Goal: Information Seeking & Learning: Check status

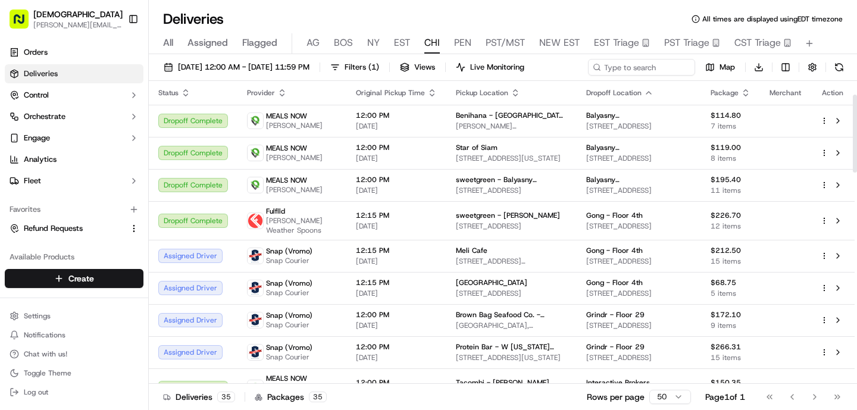
scroll to position [53, 0]
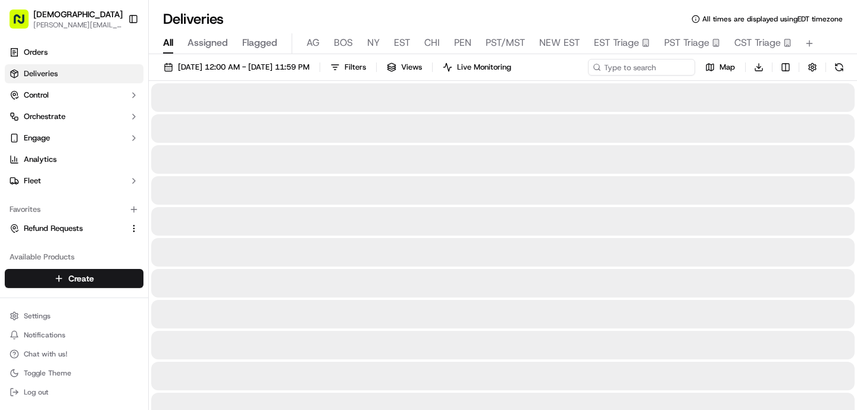
click at [171, 39] on span "All" at bounding box center [168, 43] width 10 height 14
click at [604, 60] on div "[DATE] 12:00 AM - [DATE] 11:59 PM Filters Views Live Monitoring Map Download" at bounding box center [503, 70] width 708 height 22
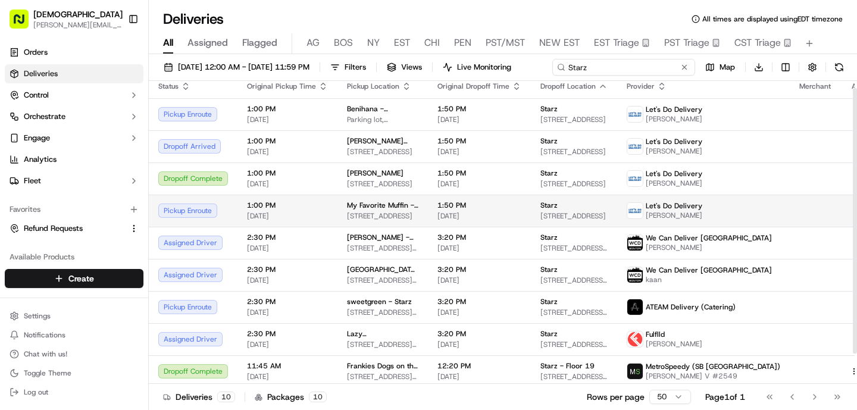
scroll to position [8, 0]
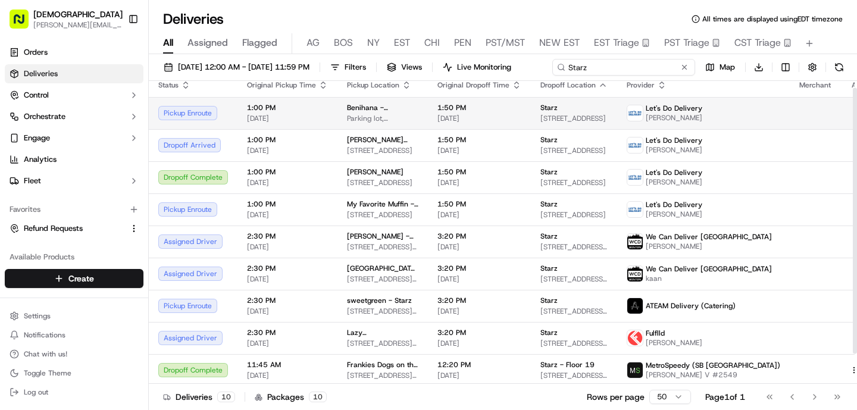
type input "Starz"
click at [411, 136] on tbody "Pickup Enroute 1:00 PM [DATE] [GEOGRAPHIC_DATA] - [GEOGRAPHIC_DATA] lot, [STREE…" at bounding box center [517, 257] width 736 height 321
click at [352, 107] on span "Benihana - [GEOGRAPHIC_DATA]" at bounding box center [382, 108] width 71 height 10
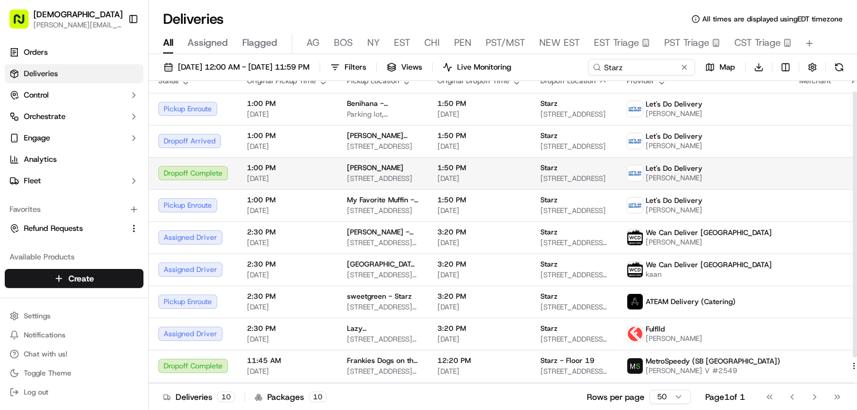
scroll to position [11, 0]
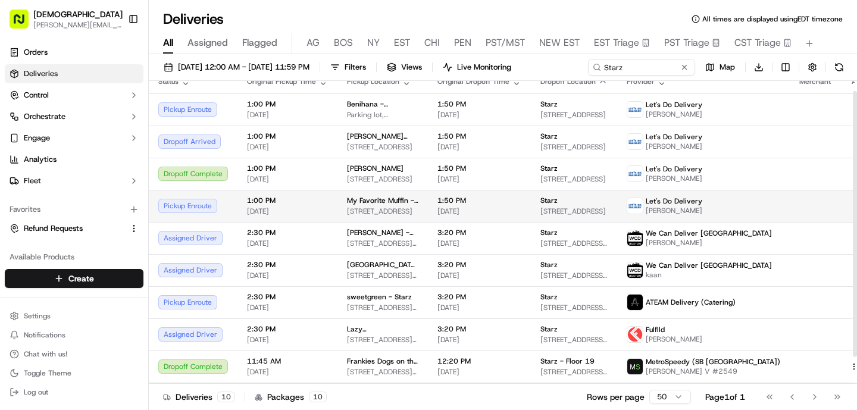
click at [366, 201] on span "My Favorite Muffin - LoDo" at bounding box center [382, 201] width 71 height 10
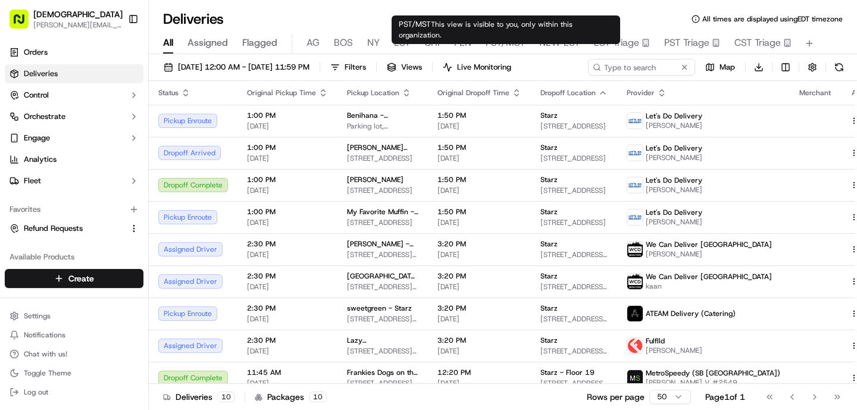
click at [493, 40] on span "PST/MST" at bounding box center [505, 43] width 39 height 14
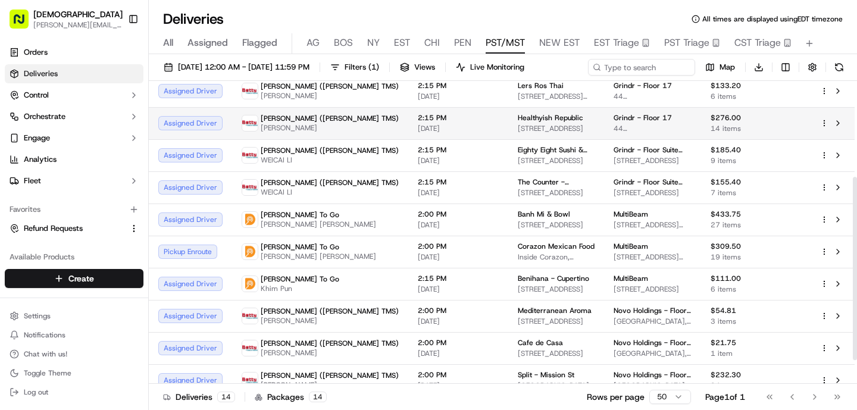
scroll to position [161, 0]
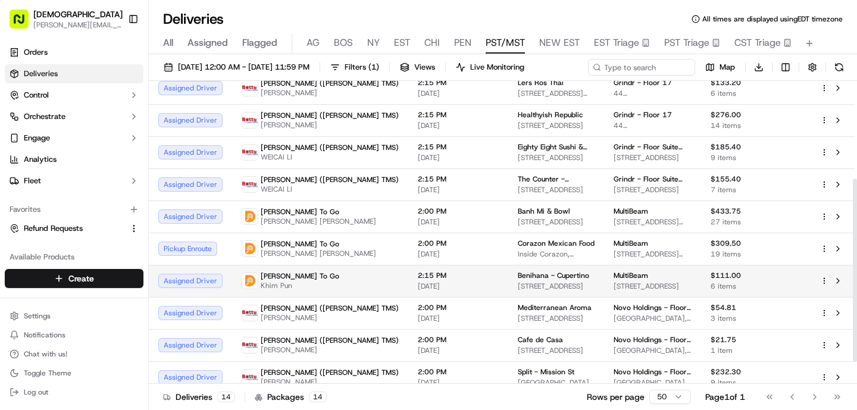
click at [293, 290] on span "Khim Pun" at bounding box center [300, 286] width 79 height 10
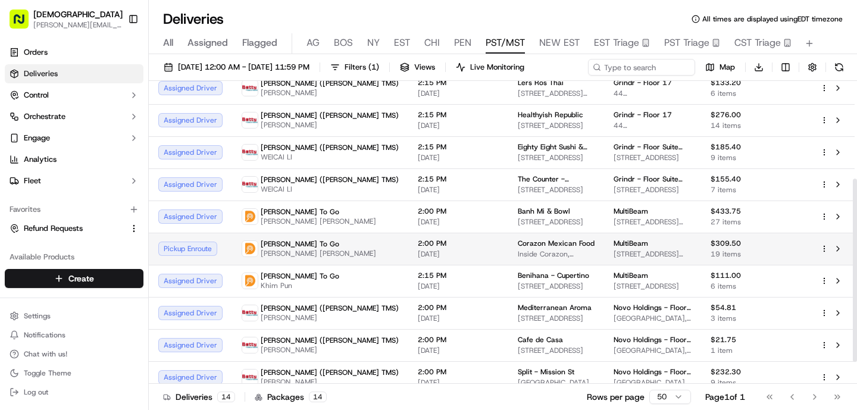
click at [299, 258] on span "[PERSON_NAME] [PERSON_NAME]" at bounding box center [318, 254] width 115 height 10
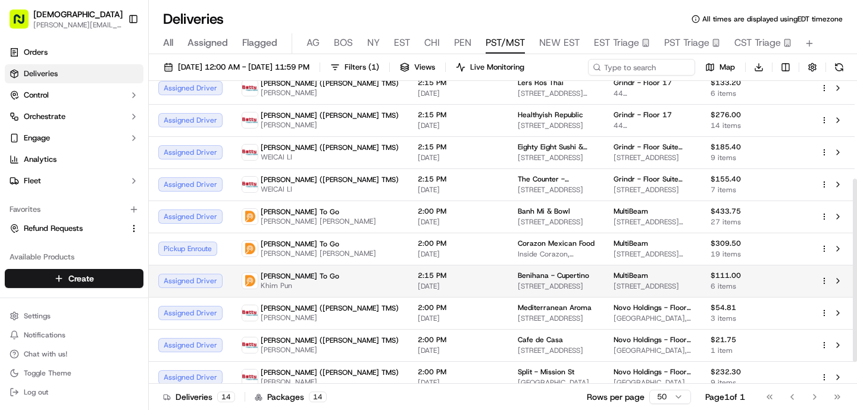
click at [305, 281] on span "[PERSON_NAME] To Go" at bounding box center [300, 276] width 79 height 10
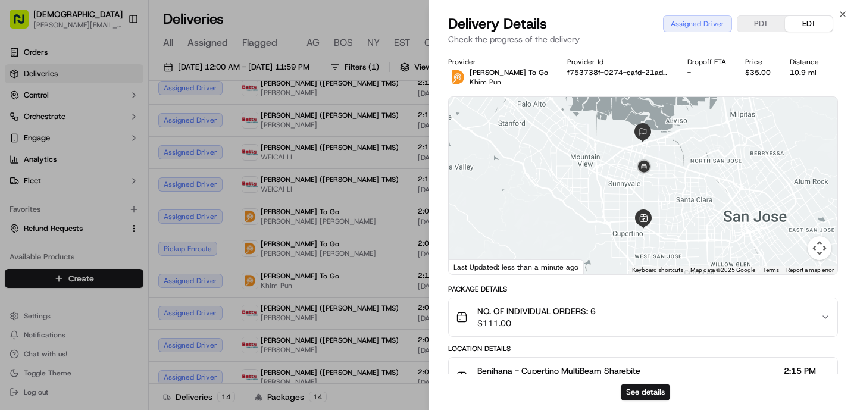
drag, startPoint x: 655, startPoint y: 118, endPoint x: 655, endPoint y: 132, distance: 14.3
click at [655, 133] on div at bounding box center [643, 185] width 389 height 177
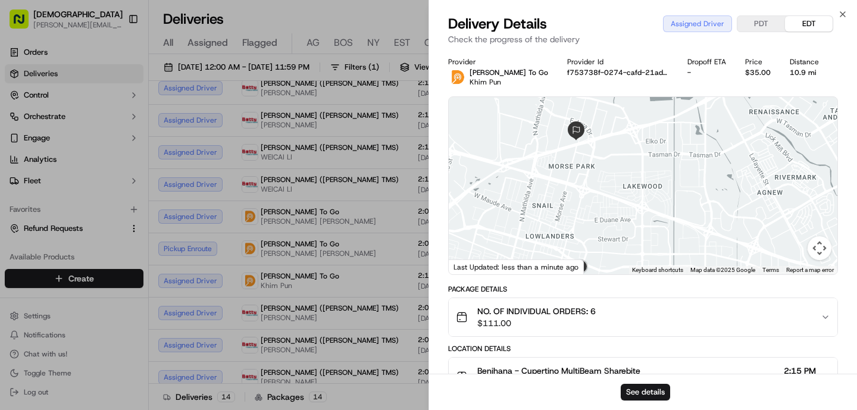
drag, startPoint x: 664, startPoint y: 179, endPoint x: 643, endPoint y: 154, distance: 32.1
click at [644, 154] on div at bounding box center [643, 185] width 389 height 177
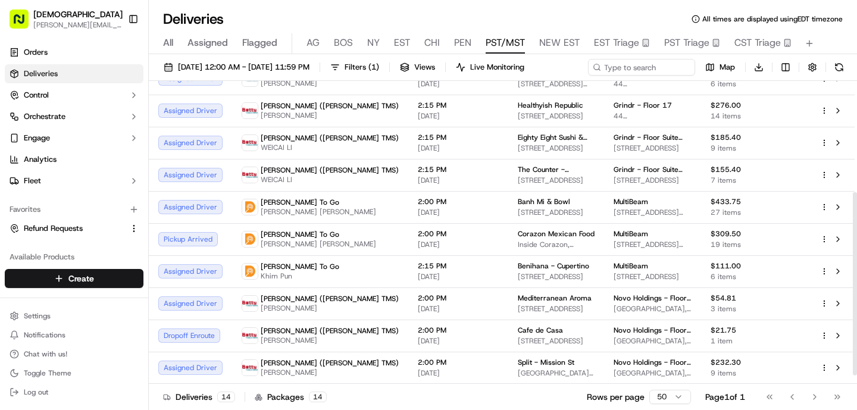
scroll to position [197, 0]
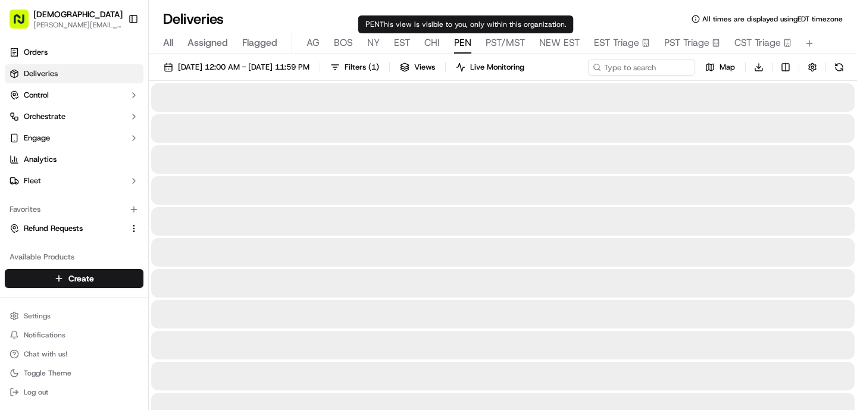
click at [466, 42] on span "PEN" at bounding box center [462, 43] width 17 height 14
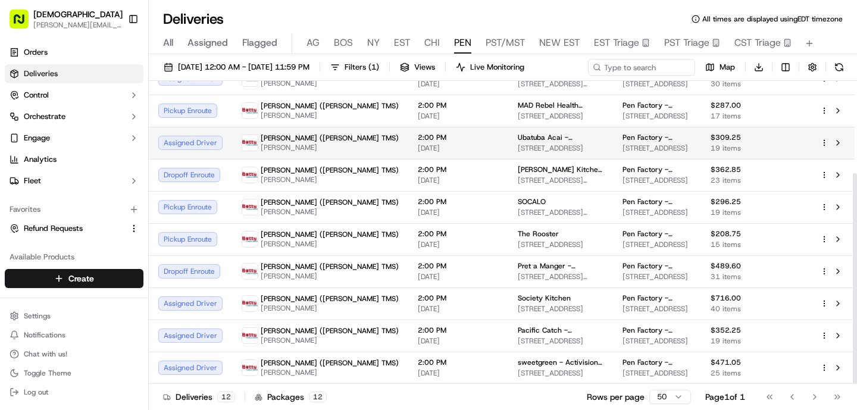
scroll to position [133, 0]
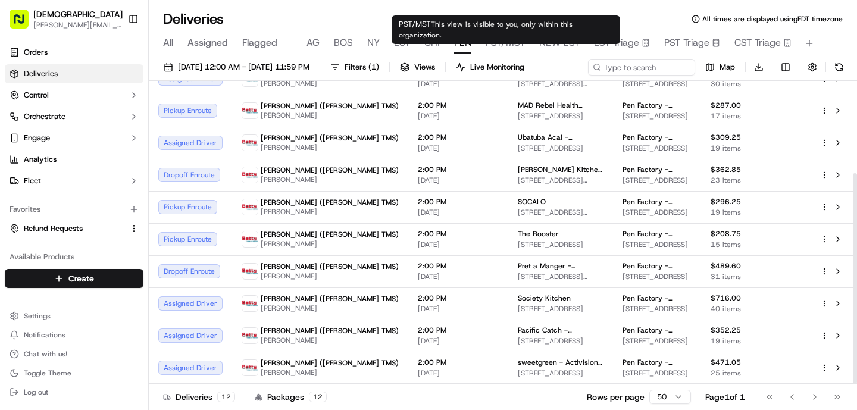
click at [490, 45] on span "PST/MST" at bounding box center [505, 43] width 39 height 14
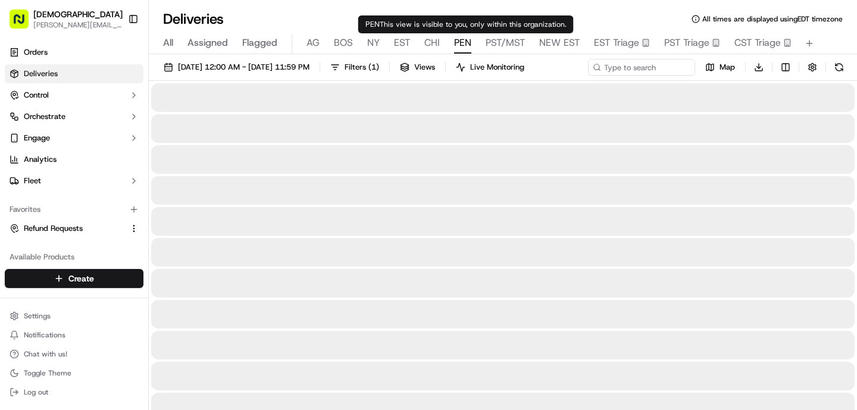
click at [467, 49] on span "PEN" at bounding box center [462, 43] width 17 height 14
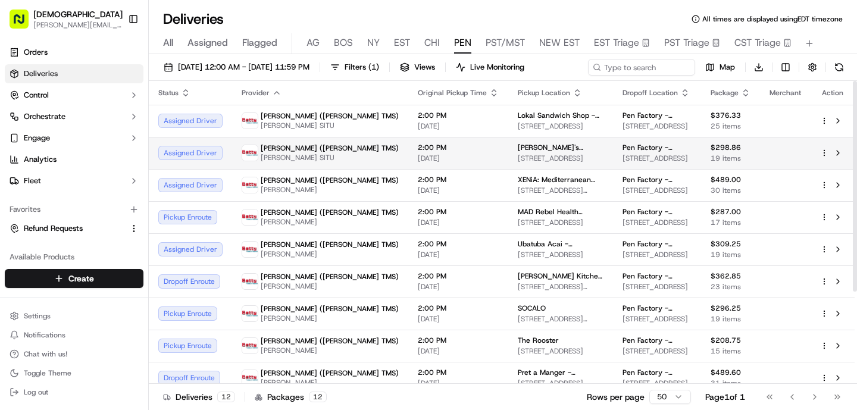
click at [518, 163] on span "[STREET_ADDRESS]" at bounding box center [561, 159] width 86 height 10
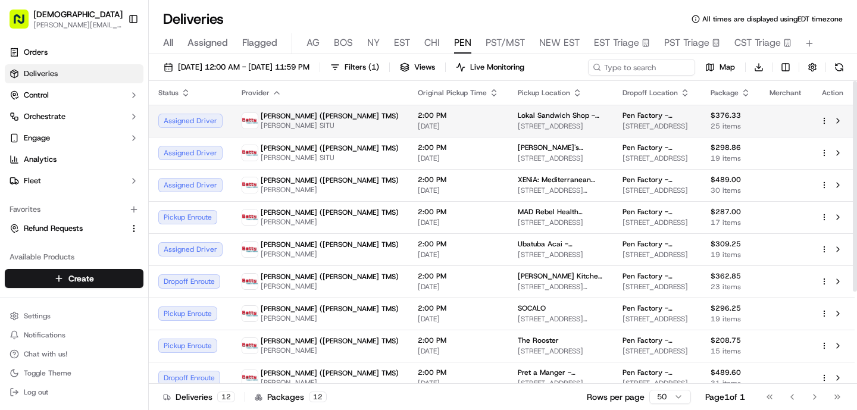
click at [321, 137] on td "[PERSON_NAME] ([PERSON_NAME] TMS) [PERSON_NAME] SITU" at bounding box center [320, 121] width 176 height 32
drag, startPoint x: 491, startPoint y: 115, endPoint x: 433, endPoint y: 115, distance: 58.3
click at [508, 115] on td "Lokal Sandwich Shop - [GEOGRAPHIC_DATA] [STREET_ADDRESS]" at bounding box center [560, 121] width 105 height 32
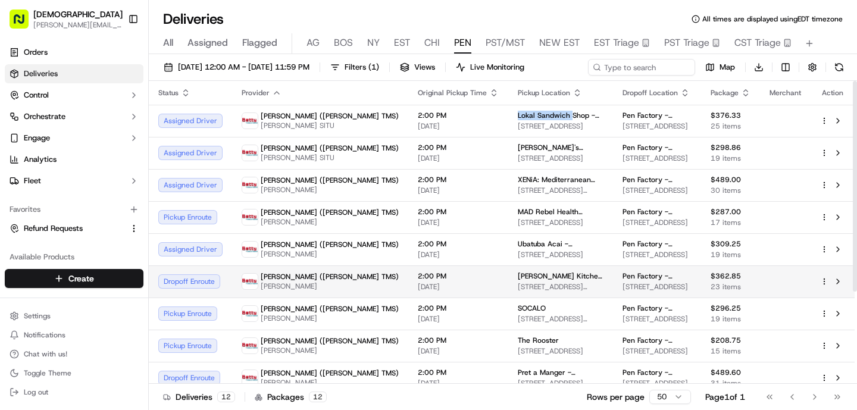
copy span "Lokal Sandwich"
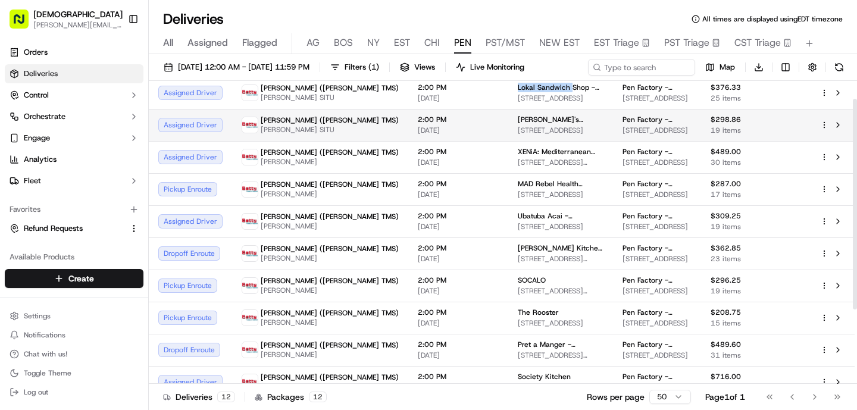
scroll to position [30, 0]
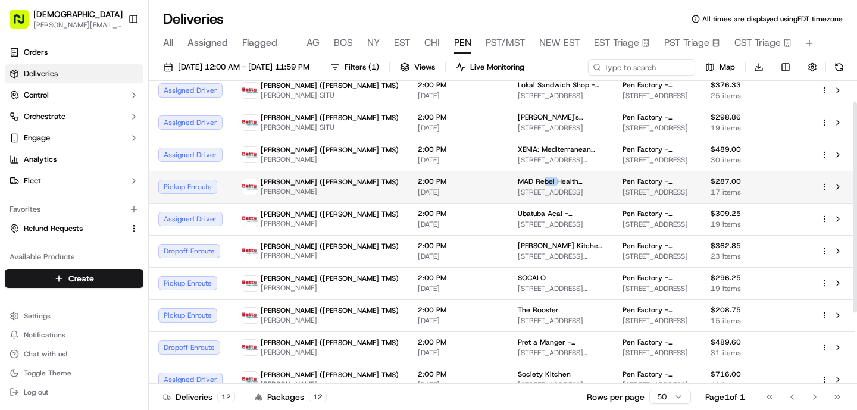
drag, startPoint x: 478, startPoint y: 202, endPoint x: 466, endPoint y: 201, distance: 12.0
click at [518, 186] on span "MAD Rebel Health Kitchen" at bounding box center [561, 182] width 86 height 10
drag, startPoint x: 501, startPoint y: 204, endPoint x: 426, endPoint y: 207, distance: 74.5
click at [426, 203] on tr "Pickup Enroute [PERSON_NAME] ([PERSON_NAME] TMS) [PERSON_NAME] 2:00 PM [DATE] M…" at bounding box center [502, 187] width 706 height 32
click at [518, 186] on span "MAD Rebel Health Kitchen" at bounding box center [561, 182] width 86 height 10
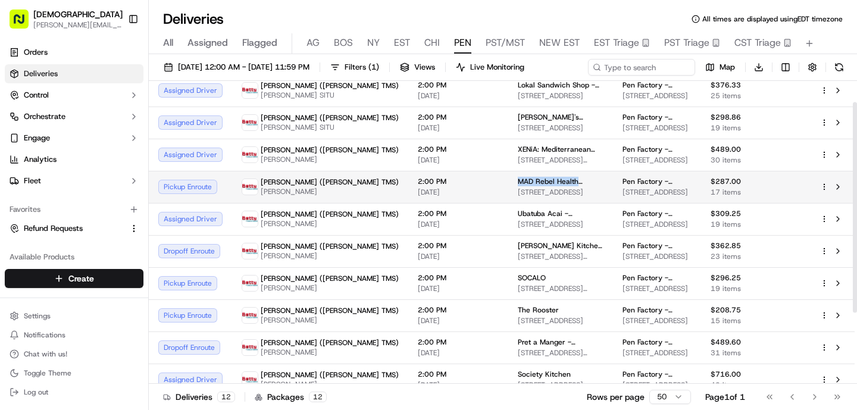
drag, startPoint x: 499, startPoint y: 204, endPoint x: 438, endPoint y: 204, distance: 61.3
click at [508, 203] on td "MAD Rebel Health Kitchen [STREET_ADDRESS]" at bounding box center [560, 187] width 105 height 32
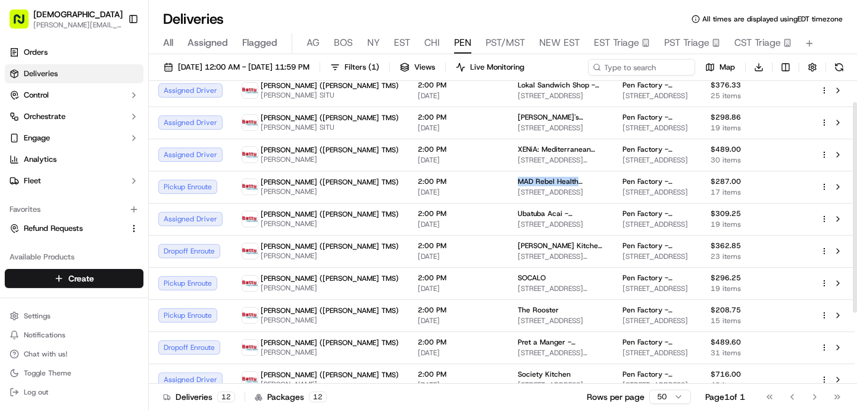
copy span "MAD Rebel Health"
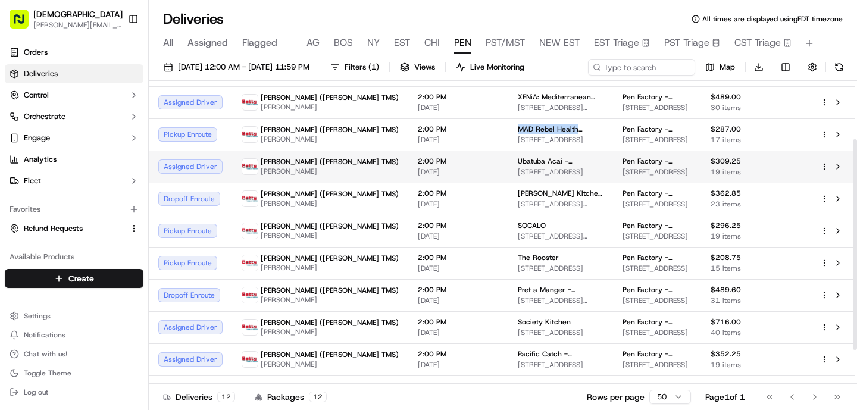
scroll to position [84, 0]
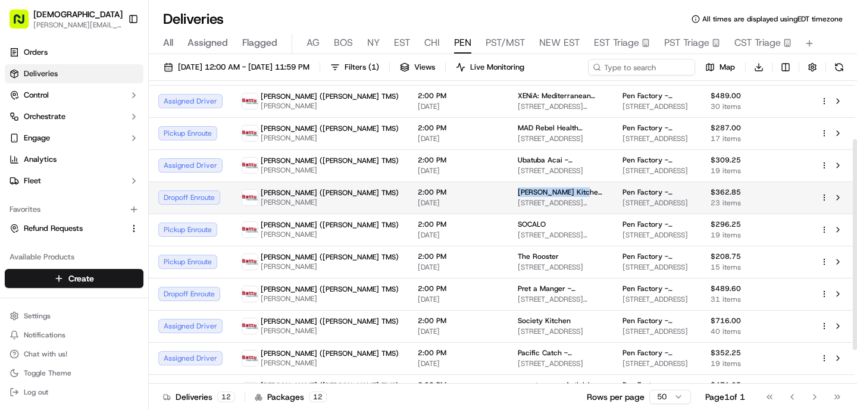
drag, startPoint x: 499, startPoint y: 216, endPoint x: 435, endPoint y: 213, distance: 65.0
click at [508, 213] on td "[PERSON_NAME] Kitchen & Cocktails - [GEOGRAPHIC_DATA] [STREET_ADDRESS][PERSON_N…" at bounding box center [560, 198] width 105 height 32
copy span "[PERSON_NAME] Kitchen"
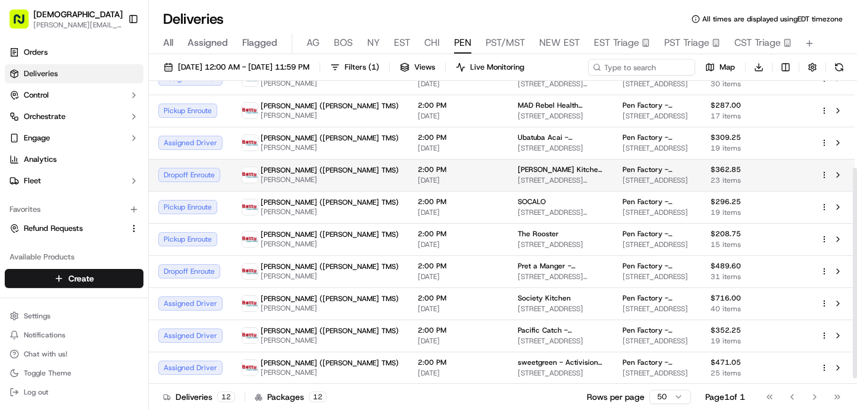
scroll to position [133, 0]
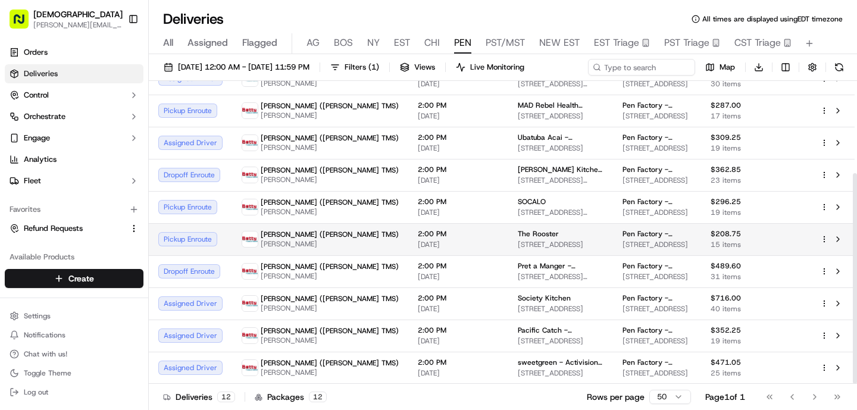
click at [418, 242] on span "[DATE]" at bounding box center [458, 245] width 81 height 10
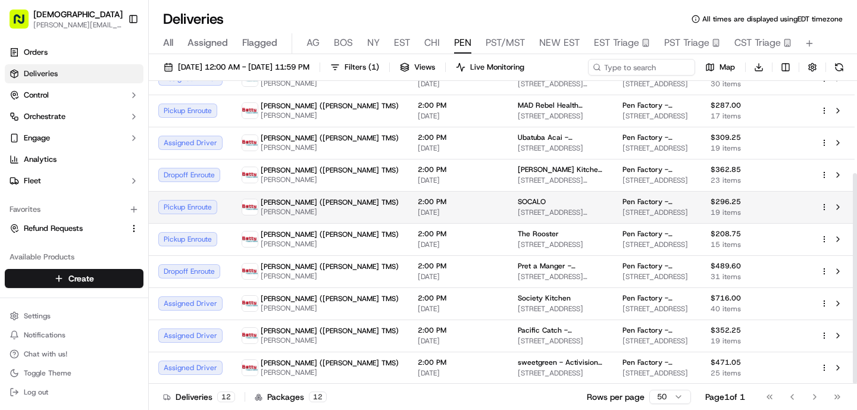
click at [314, 212] on span "[PERSON_NAME]" at bounding box center [330, 212] width 138 height 10
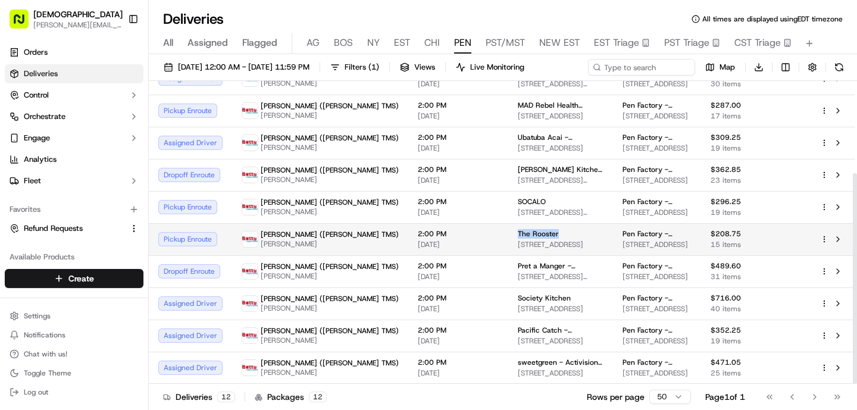
drag, startPoint x: 487, startPoint y: 233, endPoint x: 436, endPoint y: 233, distance: 51.2
click at [508, 233] on td "The Rooster [STREET_ADDRESS]" at bounding box center [560, 239] width 105 height 32
copy span "The Rooster"
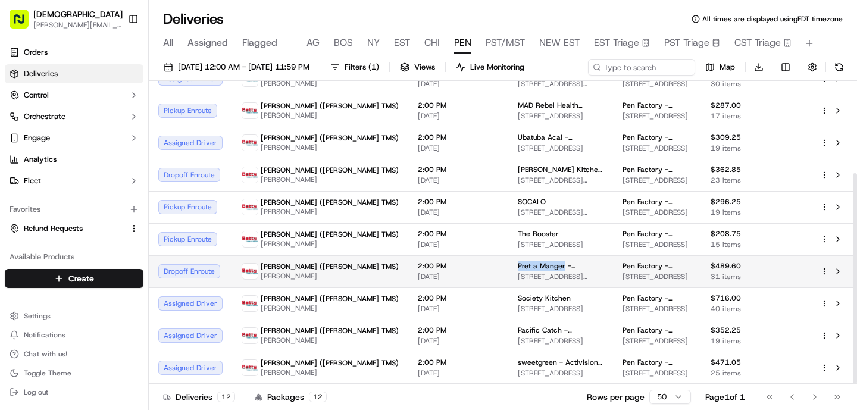
drag, startPoint x: 486, startPoint y: 264, endPoint x: 436, endPoint y: 265, distance: 50.6
click at [508, 265] on td "Pret a Manger - Westwood [STREET_ADDRESS][PERSON_NAME]" at bounding box center [560, 271] width 105 height 32
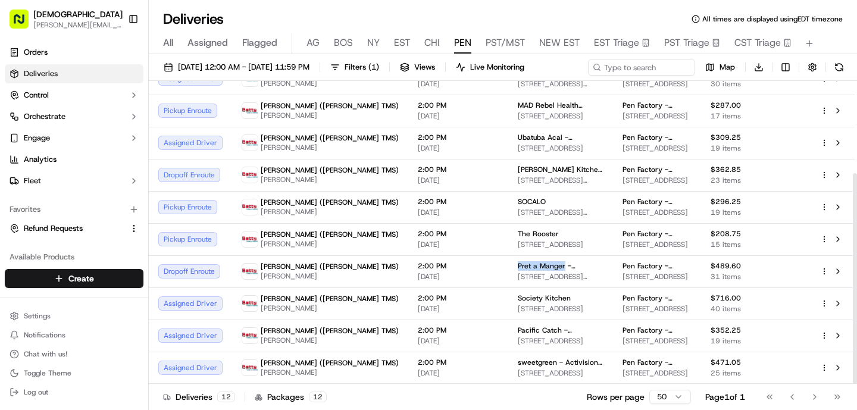
copy span "Pret a Manger"
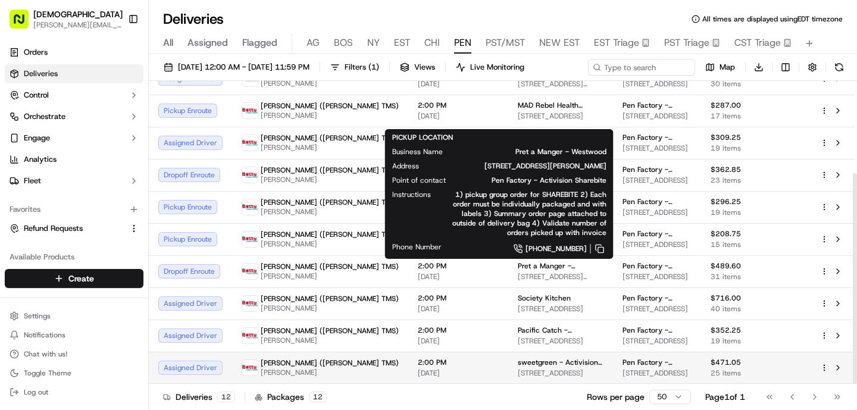
click at [423, 352] on td "2:00 PM [DATE]" at bounding box center [458, 368] width 100 height 32
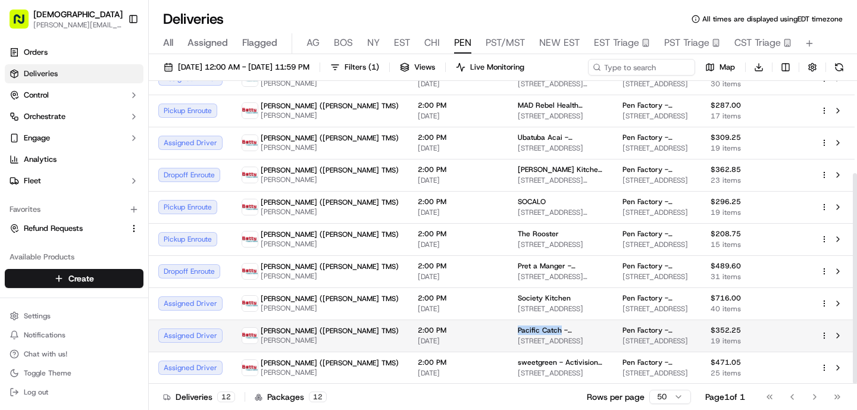
drag, startPoint x: 482, startPoint y: 328, endPoint x: 436, endPoint y: 332, distance: 45.4
click at [508, 332] on td "Pacific Catch - [GEOGRAPHIC_DATA][PERSON_NAME] [STREET_ADDRESS]" at bounding box center [560, 336] width 105 height 32
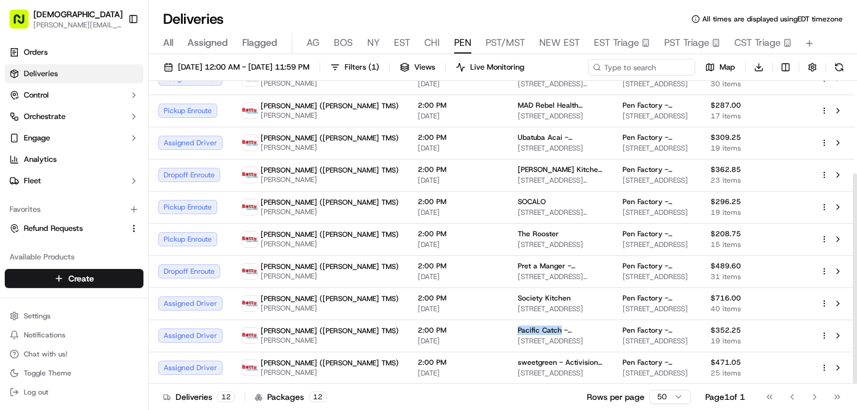
copy span "Pacific Catch"
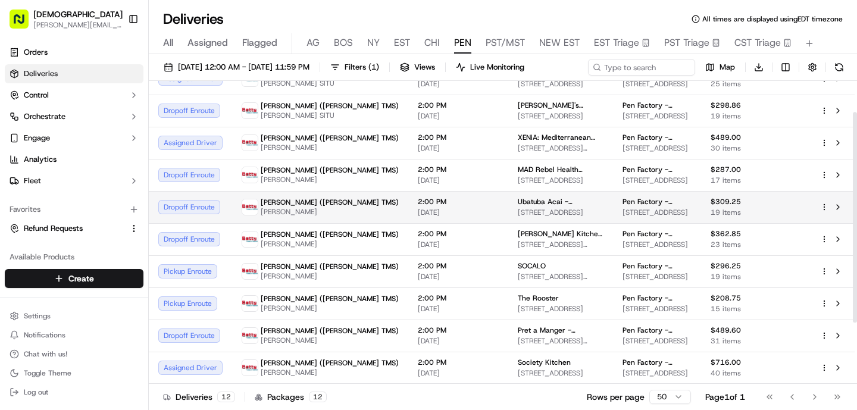
scroll to position [45, 0]
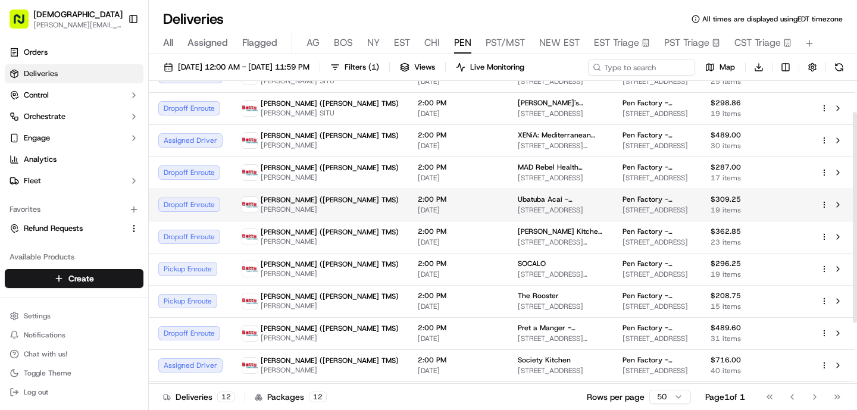
click at [418, 215] on span "[DATE]" at bounding box center [458, 210] width 81 height 10
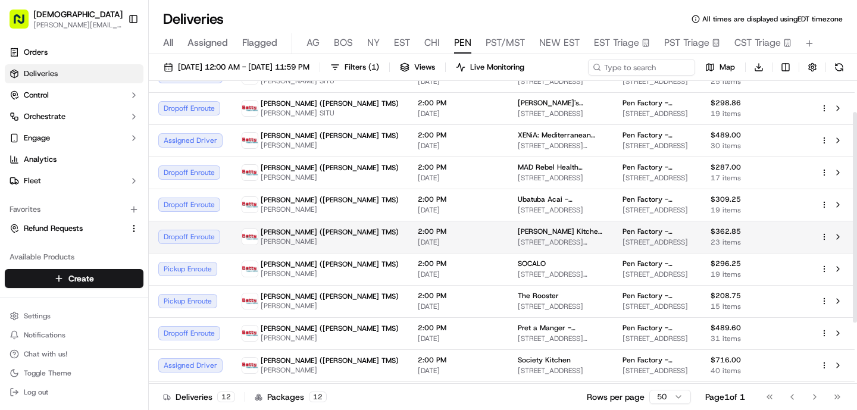
click at [418, 247] on div "2:00 PM [DATE]" at bounding box center [458, 237] width 81 height 20
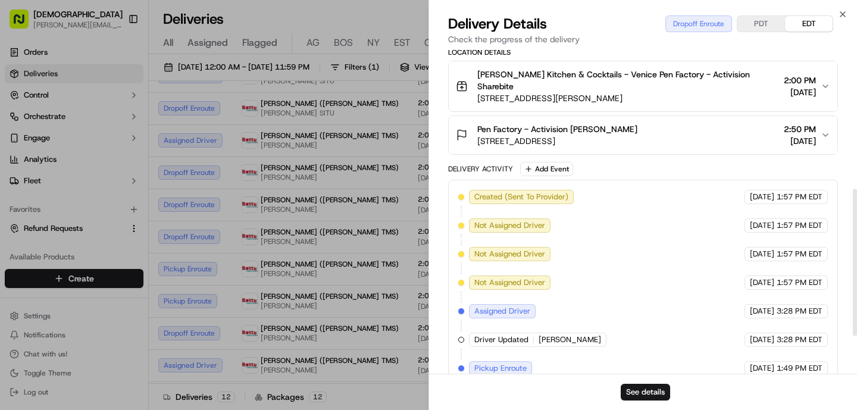
scroll to position [389, 0]
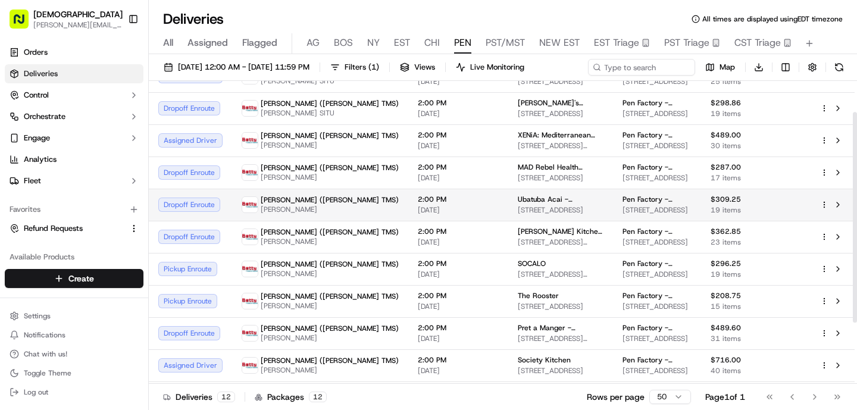
click at [408, 221] on td "2:00 PM [DATE]" at bounding box center [458, 205] width 100 height 32
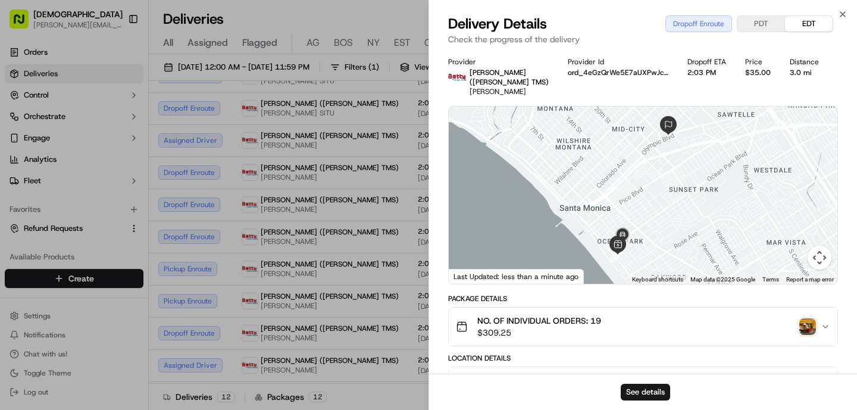
click at [804, 318] on img "button" at bounding box center [807, 326] width 17 height 17
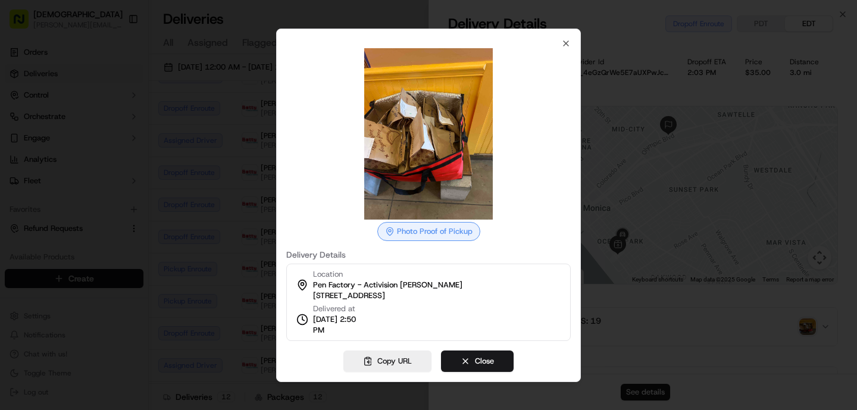
click at [764, 308] on div at bounding box center [428, 205] width 857 height 410
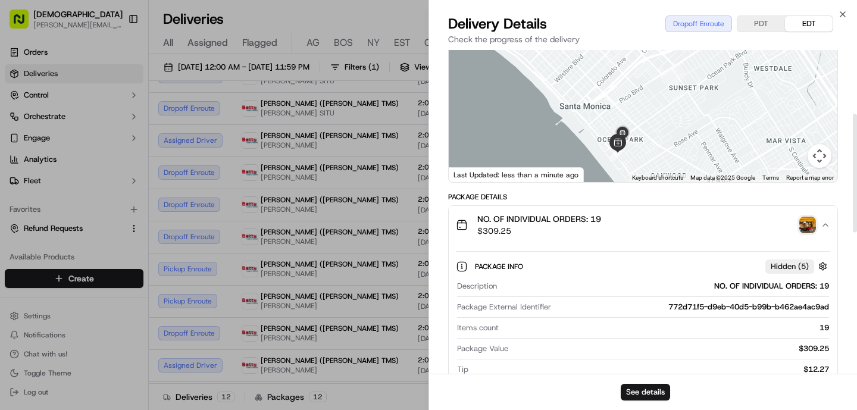
scroll to position [0, 0]
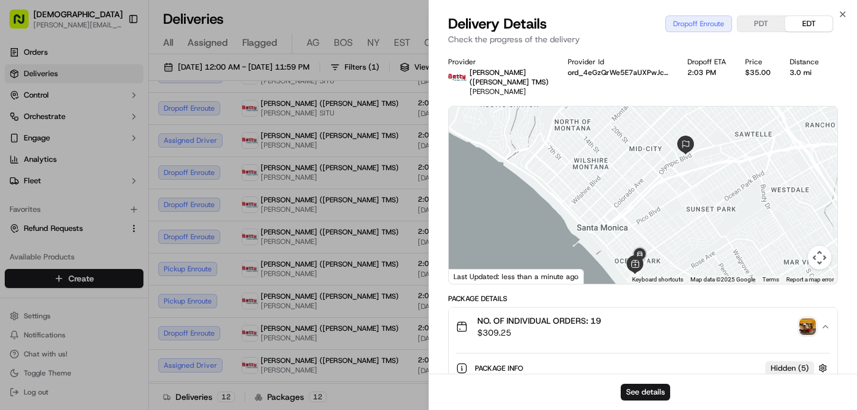
drag, startPoint x: 664, startPoint y: 104, endPoint x: 662, endPoint y: 162, distance: 58.4
click at [662, 163] on div at bounding box center [643, 195] width 389 height 177
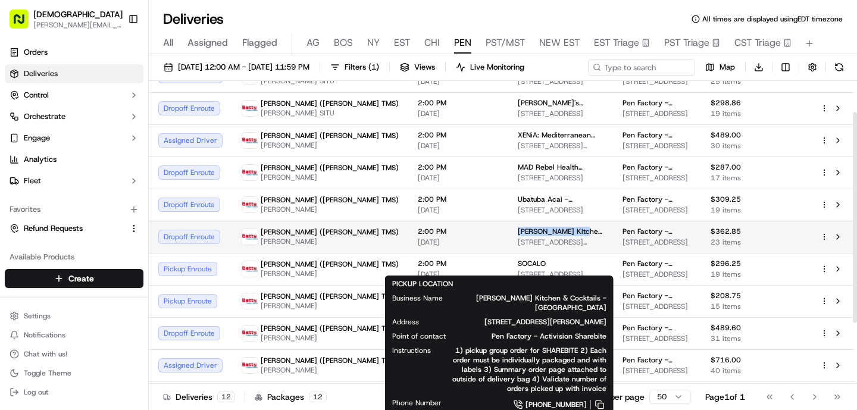
drag, startPoint x: 498, startPoint y: 255, endPoint x: 437, endPoint y: 254, distance: 61.3
click at [508, 253] on td "[PERSON_NAME] Kitchen & Cocktails - [GEOGRAPHIC_DATA] [STREET_ADDRESS][PERSON_N…" at bounding box center [560, 237] width 105 height 32
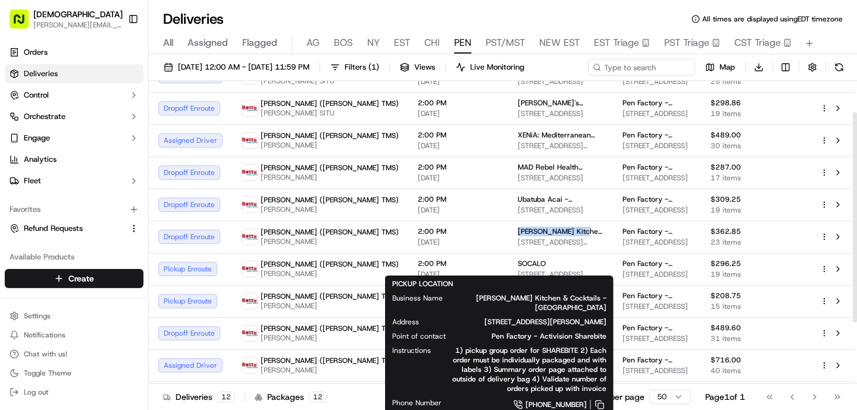
copy span "[PERSON_NAME] Kitchen"
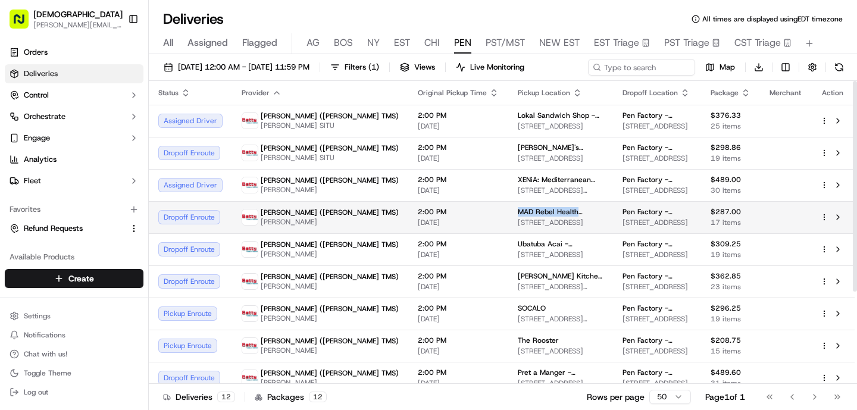
drag, startPoint x: 498, startPoint y: 233, endPoint x: 438, endPoint y: 233, distance: 60.7
click at [508, 233] on td "MAD Rebel Health Kitchen [STREET_ADDRESS]" at bounding box center [560, 217] width 105 height 32
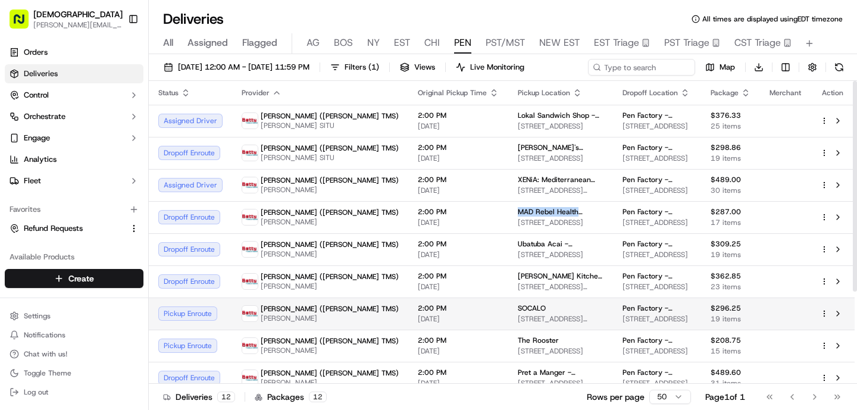
copy span "MAD Rebel Health"
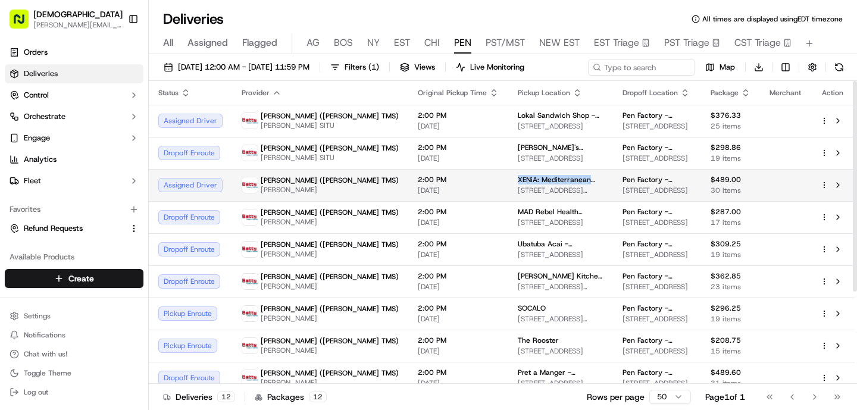
drag, startPoint x: 508, startPoint y: 195, endPoint x: 434, endPoint y: 195, distance: 74.4
click at [508, 196] on td "XENiA: Mediterranean Kitchen - [GEOGRAPHIC_DATA][STREET_ADDRESS][PERSON_NAME][G…" at bounding box center [560, 185] width 105 height 32
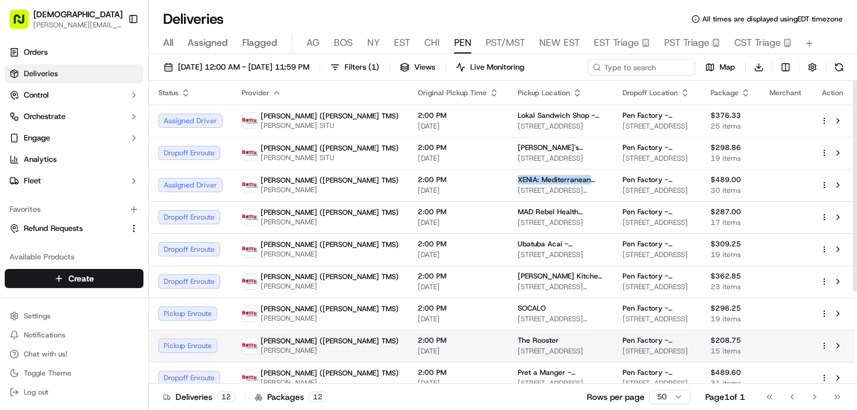
copy span "XENiA: [GEOGRAPHIC_DATA]"
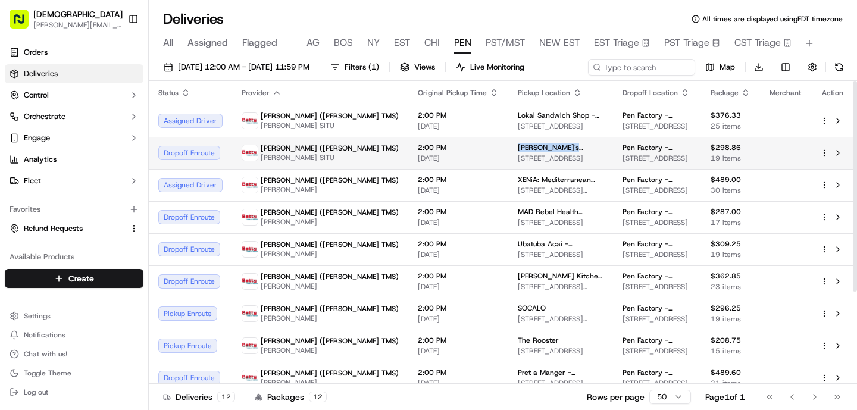
drag, startPoint x: 500, startPoint y: 158, endPoint x: 436, endPoint y: 157, distance: 64.3
click at [508, 157] on td "[PERSON_NAME]'s Burgers [STREET_ADDRESS]" at bounding box center [560, 153] width 105 height 32
copy span "[PERSON_NAME]'s Burgers"
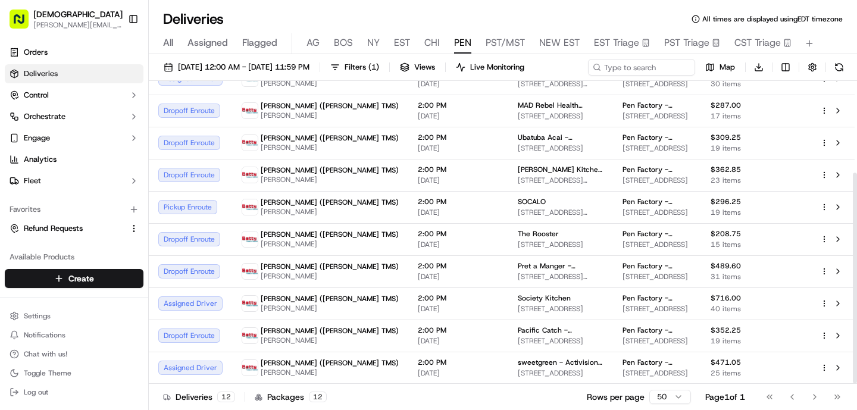
scroll to position [133, 0]
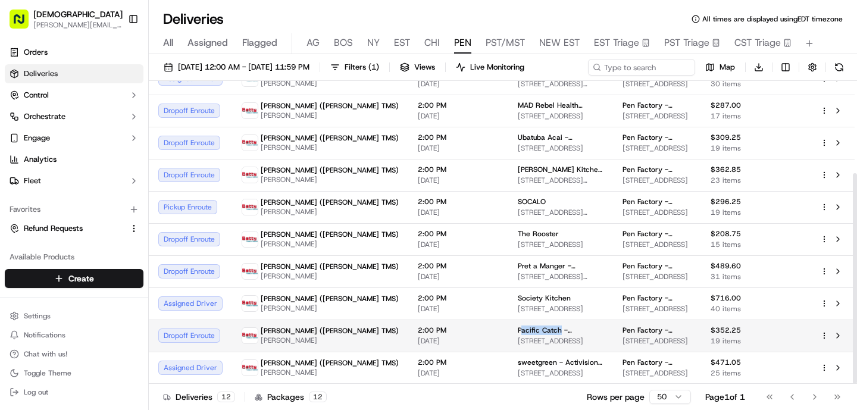
drag, startPoint x: 480, startPoint y: 330, endPoint x: 442, endPoint y: 328, distance: 38.2
click at [518, 328] on span "Pacific Catch - [GEOGRAPHIC_DATA][PERSON_NAME]" at bounding box center [561, 331] width 86 height 10
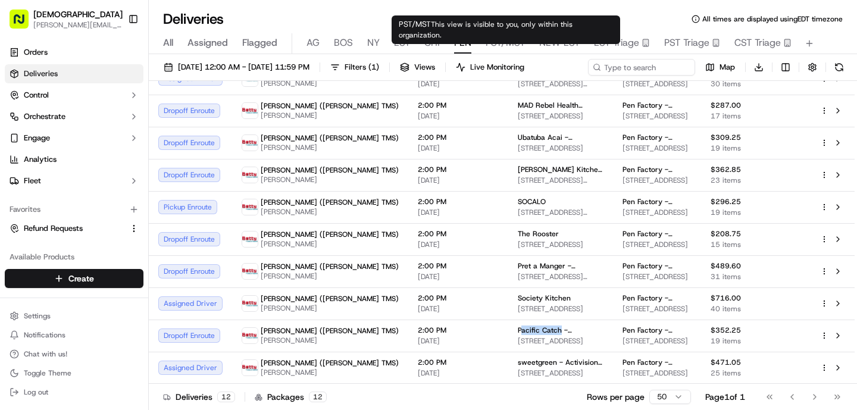
click at [498, 45] on span "PST/MST" at bounding box center [505, 43] width 39 height 14
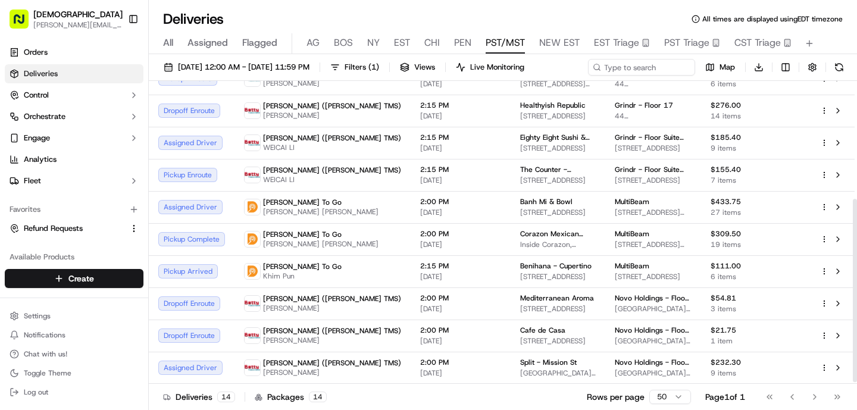
scroll to position [197, 0]
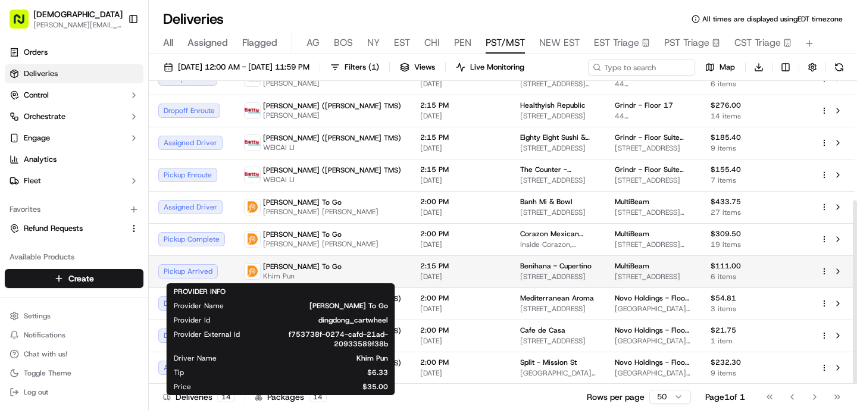
click at [276, 266] on span "[PERSON_NAME] To Go" at bounding box center [302, 267] width 79 height 10
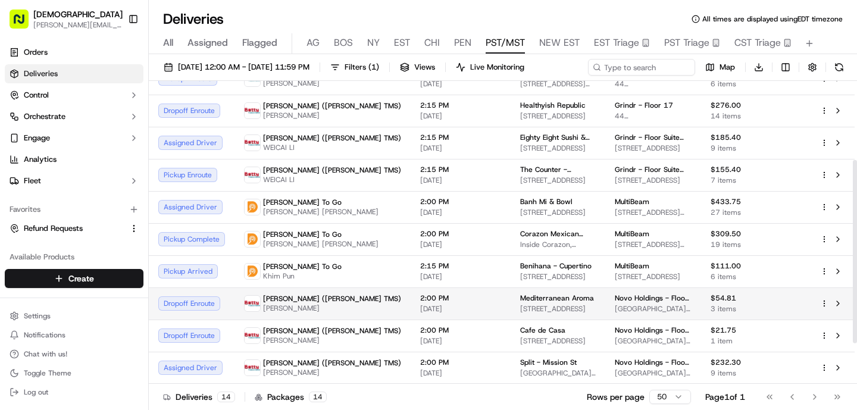
scroll to position [0, 0]
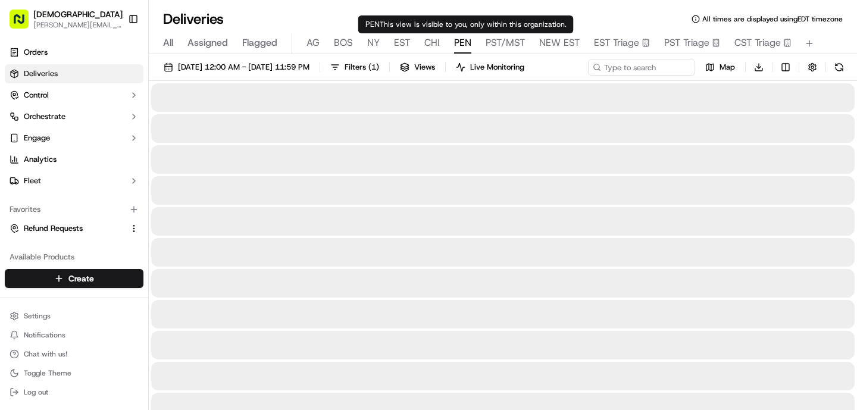
click at [470, 43] on span "PEN" at bounding box center [462, 43] width 17 height 14
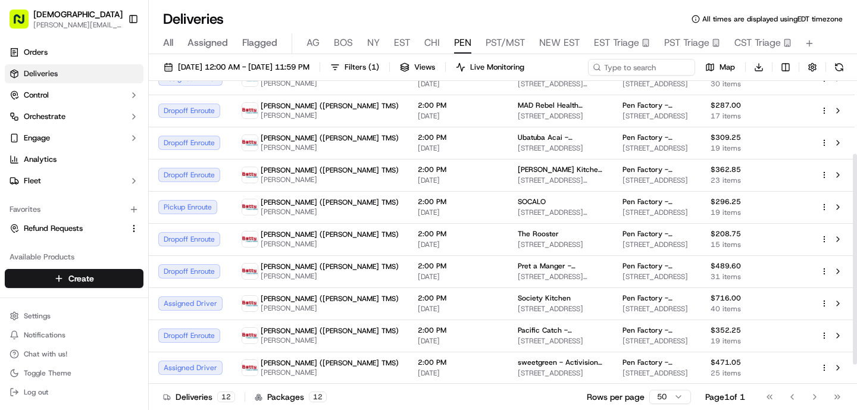
scroll to position [133, 0]
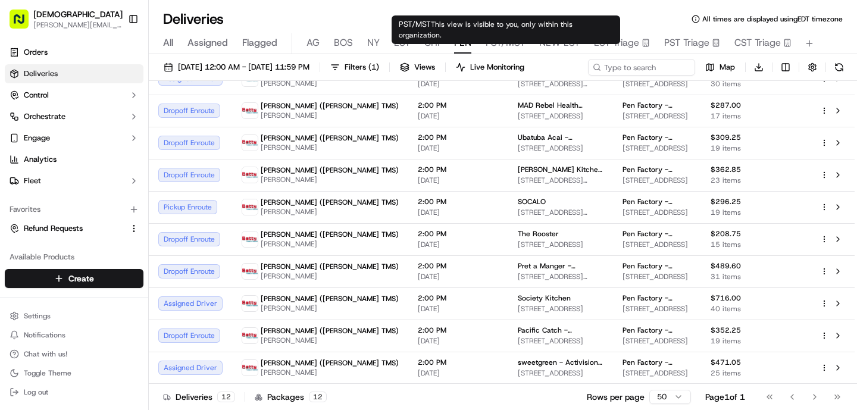
click at [497, 42] on span "PST/MST" at bounding box center [505, 43] width 39 height 14
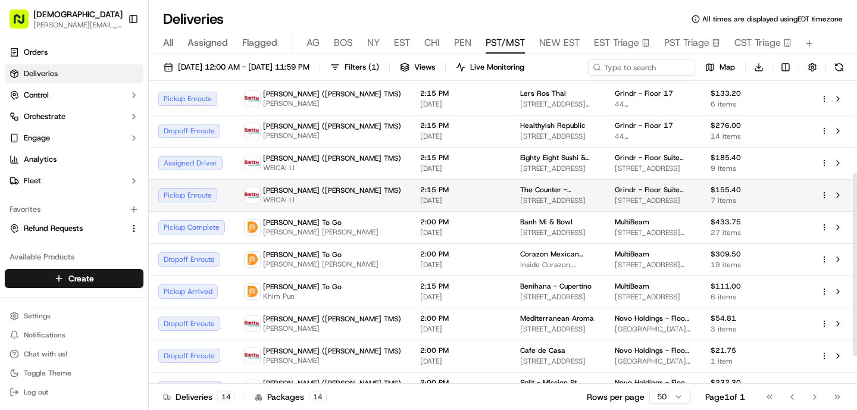
scroll to position [152, 0]
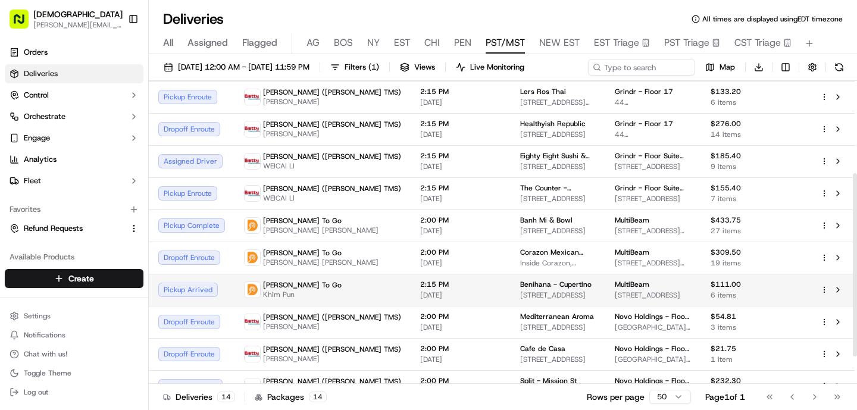
click at [337, 306] on td "Ding Dong To Go Khim Pun" at bounding box center [323, 290] width 176 height 32
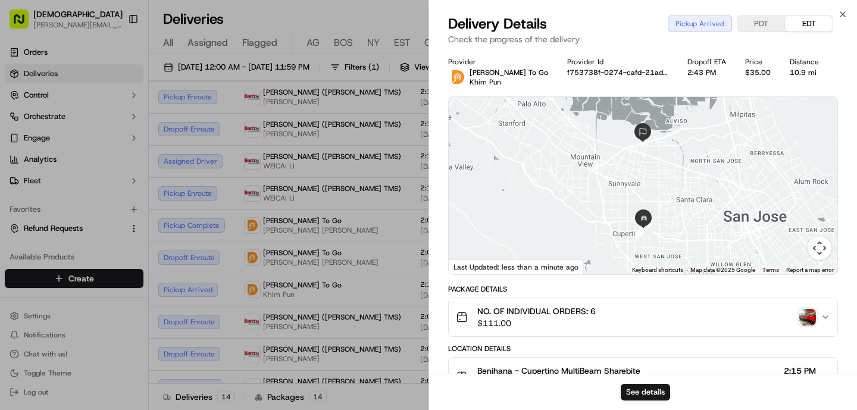
click at [813, 313] on img "button" at bounding box center [807, 317] width 17 height 17
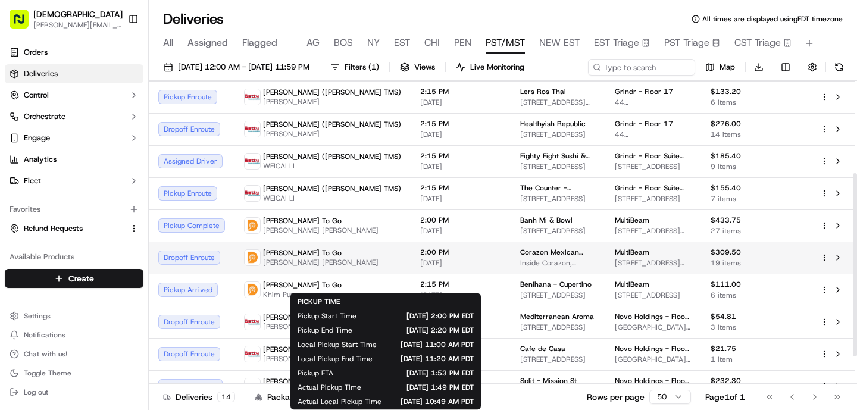
click at [420, 268] on span "[DATE]" at bounding box center [460, 263] width 81 height 10
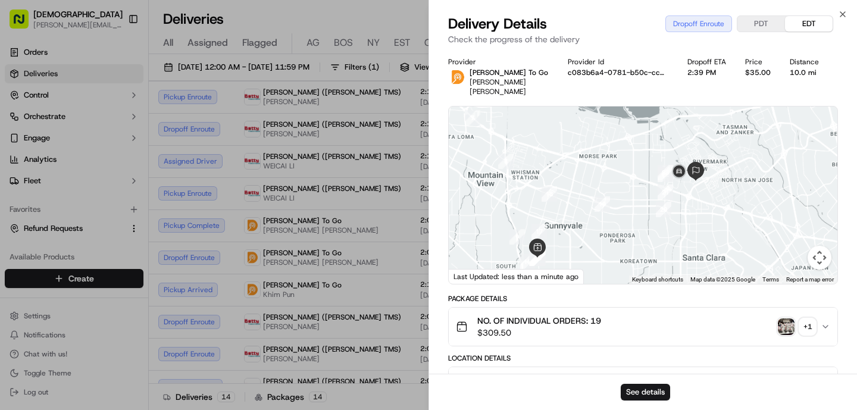
drag, startPoint x: 610, startPoint y: 214, endPoint x: 581, endPoint y: 240, distance: 38.4
click at [581, 240] on div at bounding box center [643, 195] width 389 height 177
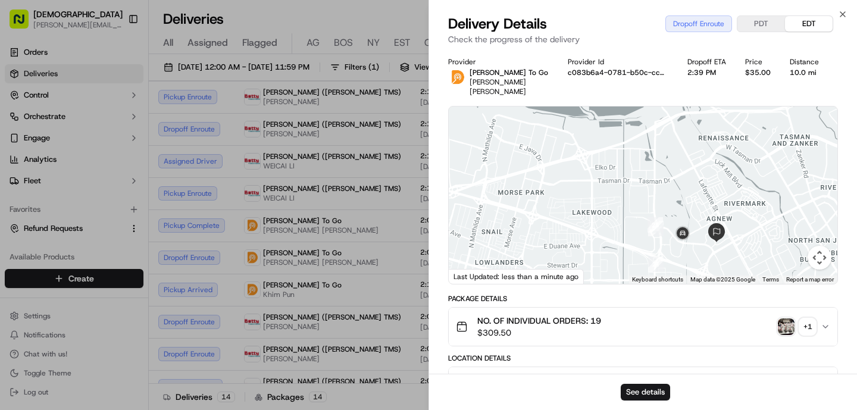
drag, startPoint x: 627, startPoint y: 135, endPoint x: 638, endPoint y: 189, distance: 55.3
click at [638, 189] on div at bounding box center [643, 195] width 389 height 177
drag, startPoint x: 640, startPoint y: 197, endPoint x: 640, endPoint y: 207, distance: 9.5
click at [640, 208] on div at bounding box center [643, 195] width 389 height 177
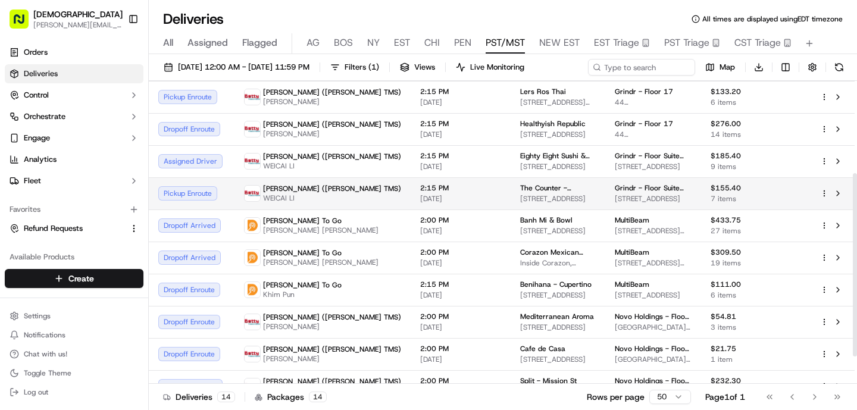
click at [338, 208] on td "[PERSON_NAME] ([PERSON_NAME] TMS) WEICAI LI" at bounding box center [323, 193] width 176 height 32
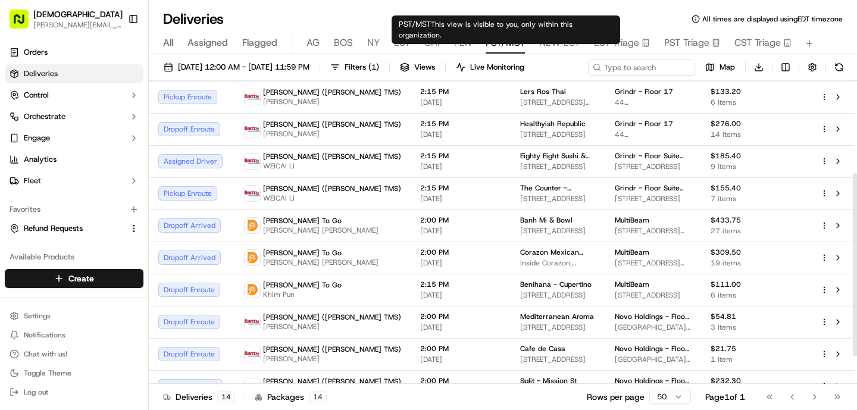
click at [467, 32] on div "PST/MST This view is visible to you, only within this organization. PST/MST Thi…" at bounding box center [506, 29] width 229 height 29
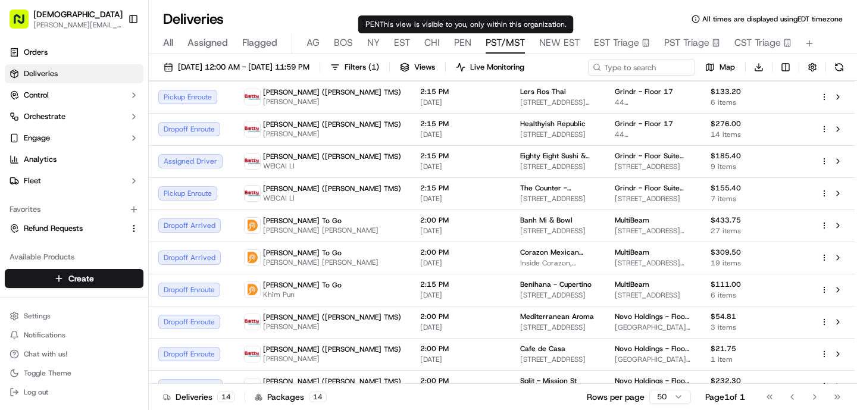
click at [464, 40] on span "PEN" at bounding box center [462, 43] width 17 height 14
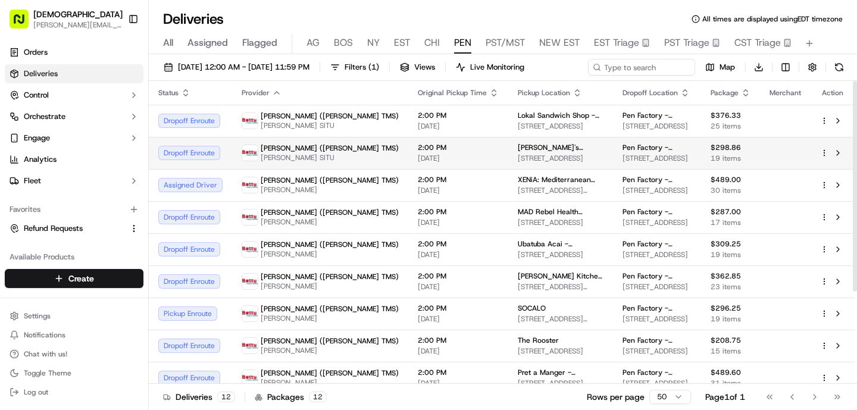
click at [418, 152] on span "2:00 PM" at bounding box center [458, 148] width 81 height 10
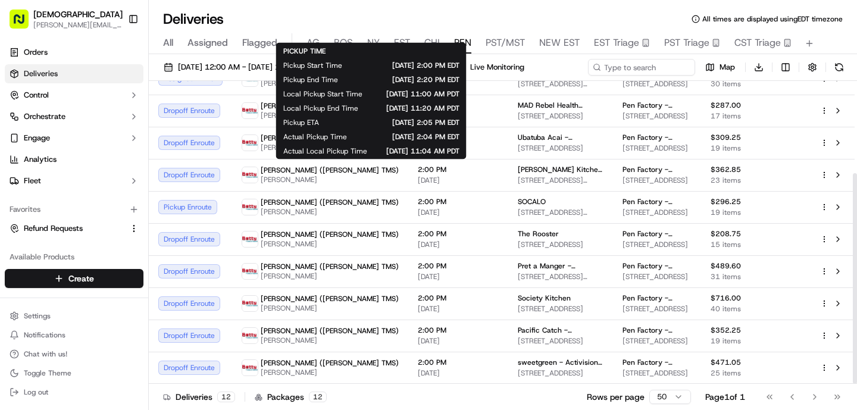
scroll to position [133, 0]
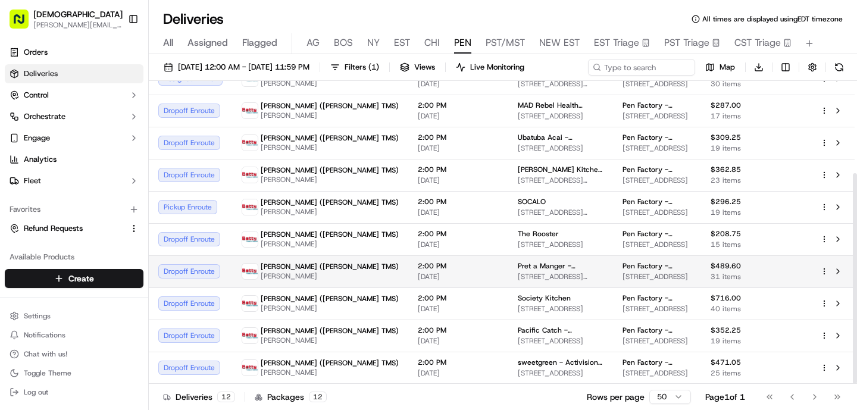
click at [263, 271] on span "[PERSON_NAME]" at bounding box center [330, 276] width 138 height 10
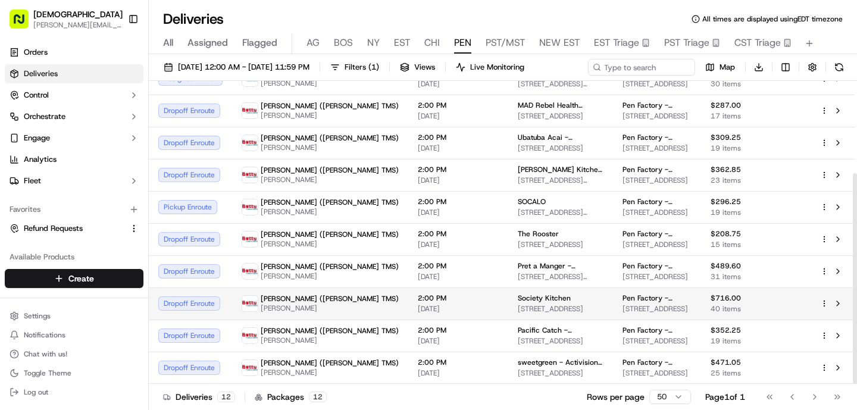
click at [275, 296] on span "[PERSON_NAME] ([PERSON_NAME] TMS)" at bounding box center [330, 299] width 138 height 10
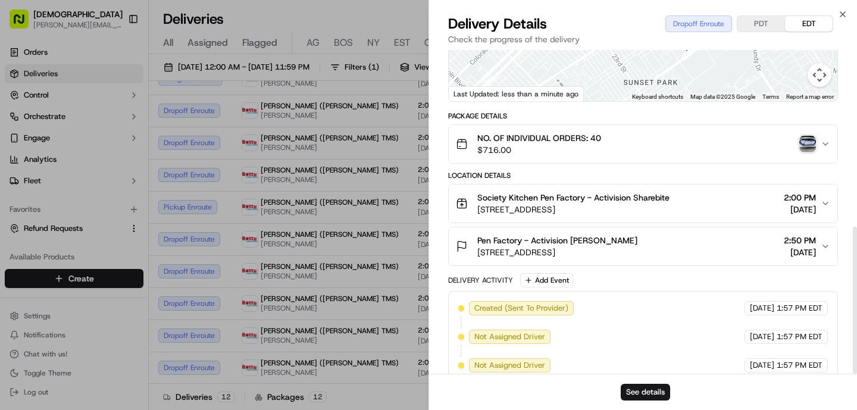
scroll to position [389, 0]
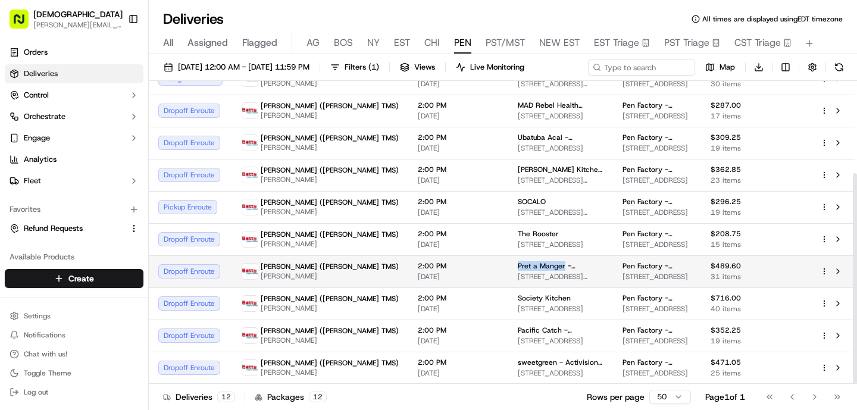
drag, startPoint x: 486, startPoint y: 265, endPoint x: 435, endPoint y: 265, distance: 51.2
click at [508, 265] on td "Pret a Manger - Westwood [STREET_ADDRESS][PERSON_NAME]" at bounding box center [560, 271] width 105 height 32
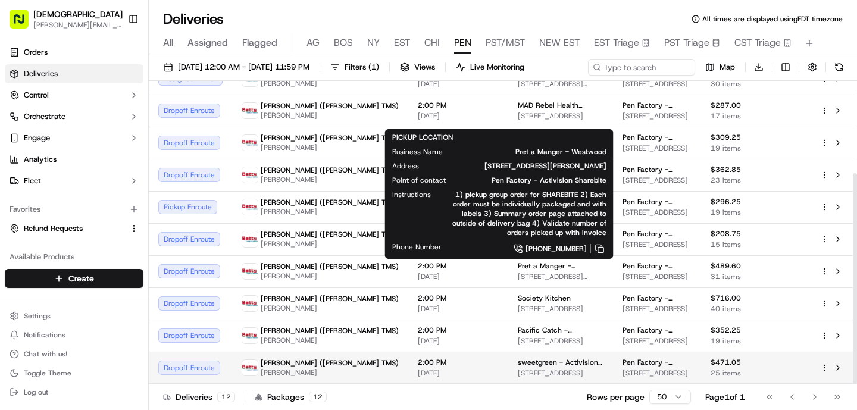
click at [408, 355] on td "2:00 PM [DATE]" at bounding box center [458, 368] width 100 height 32
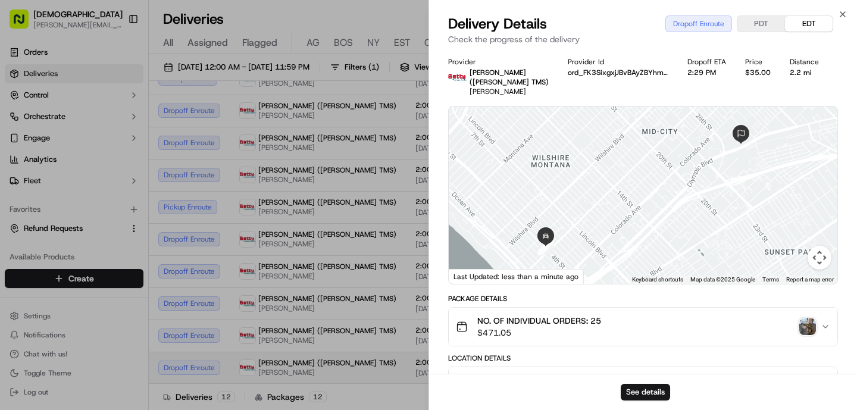
click at [415, 364] on span "2:00 PM" at bounding box center [455, 363] width 81 height 10
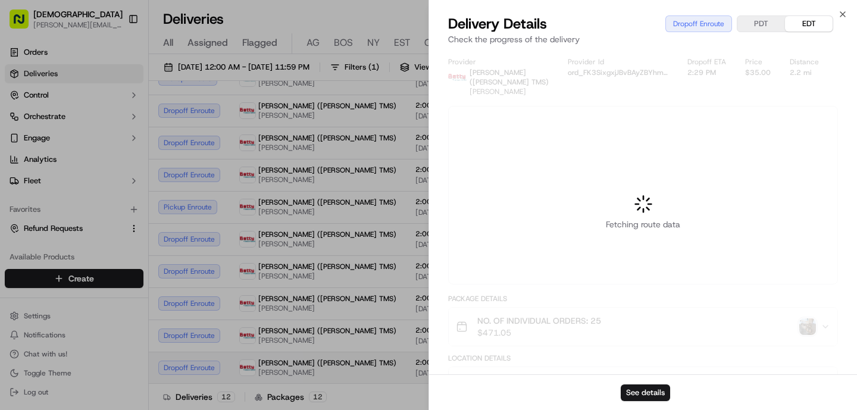
click at [333, 316] on div at bounding box center [428, 205] width 857 height 410
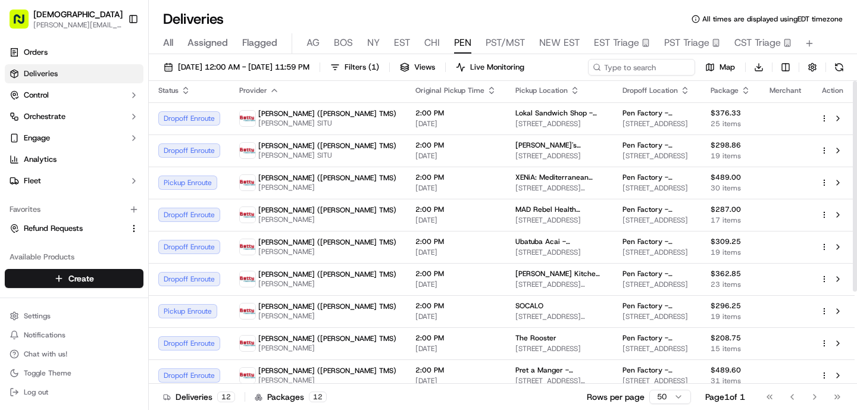
scroll to position [0, 0]
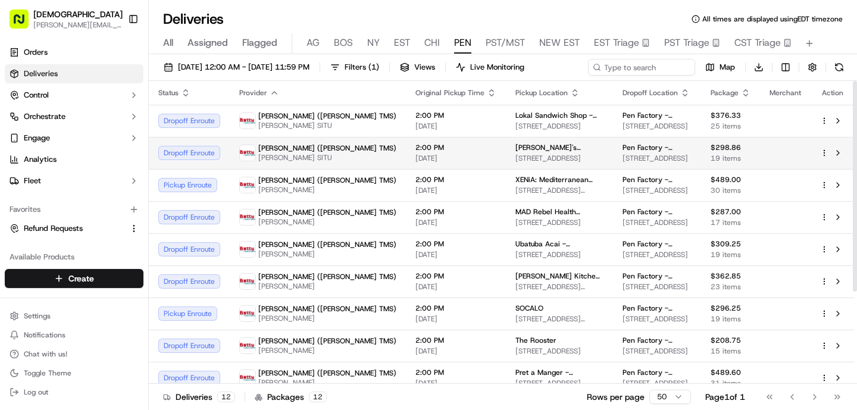
click at [324, 159] on td "[PERSON_NAME] ([PERSON_NAME] TMS) [PERSON_NAME] SITU" at bounding box center [318, 153] width 176 height 32
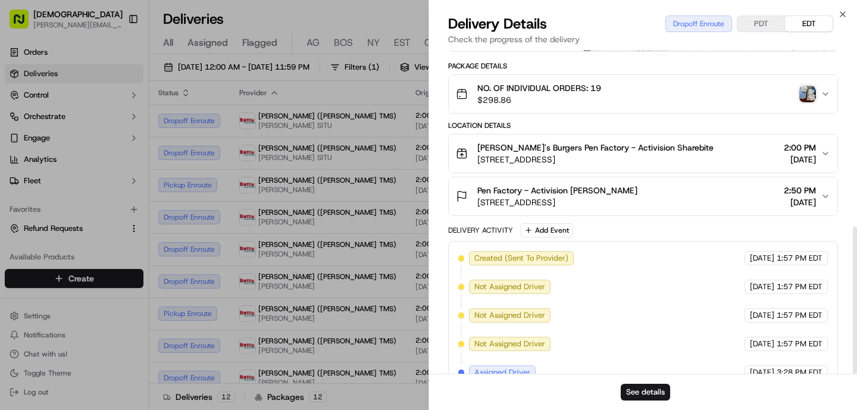
scroll to position [389, 0]
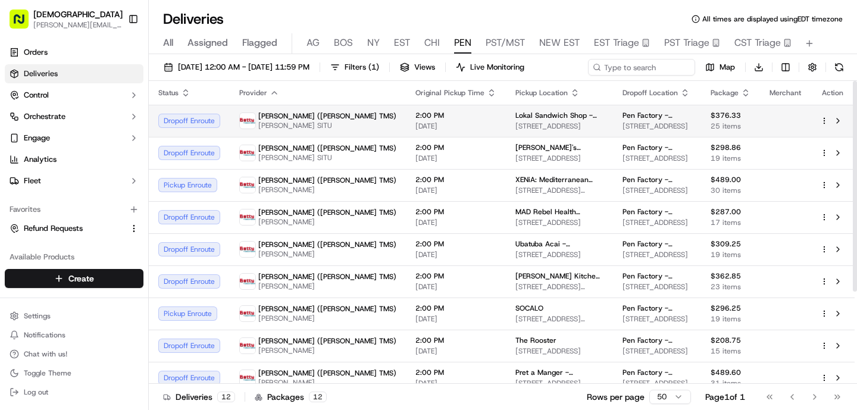
click at [311, 130] on span "[PERSON_NAME] SITU" at bounding box center [327, 126] width 138 height 10
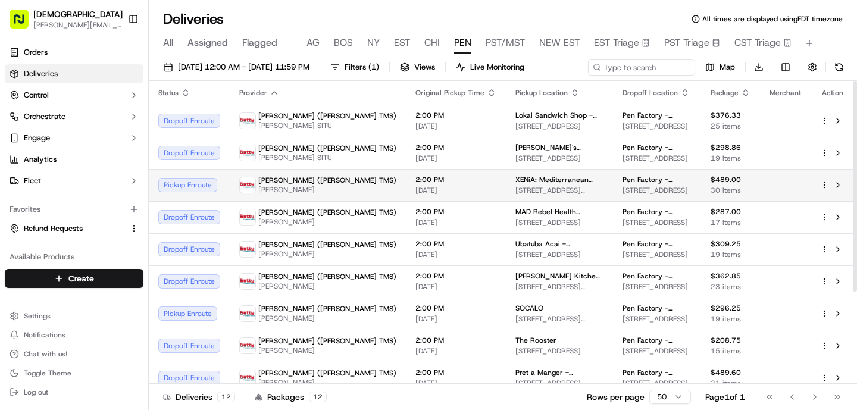
scroll to position [133, 0]
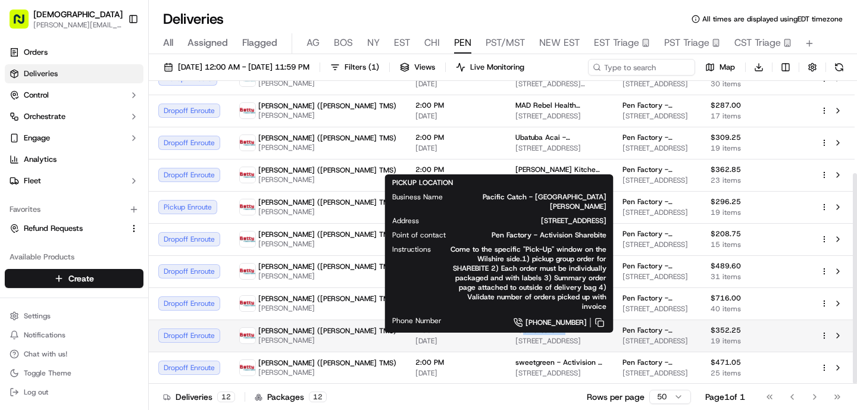
drag, startPoint x: 486, startPoint y: 331, endPoint x: 445, endPoint y: 329, distance: 41.1
click at [515, 329] on span "Pacific Catch - [GEOGRAPHIC_DATA][PERSON_NAME]" at bounding box center [559, 331] width 88 height 10
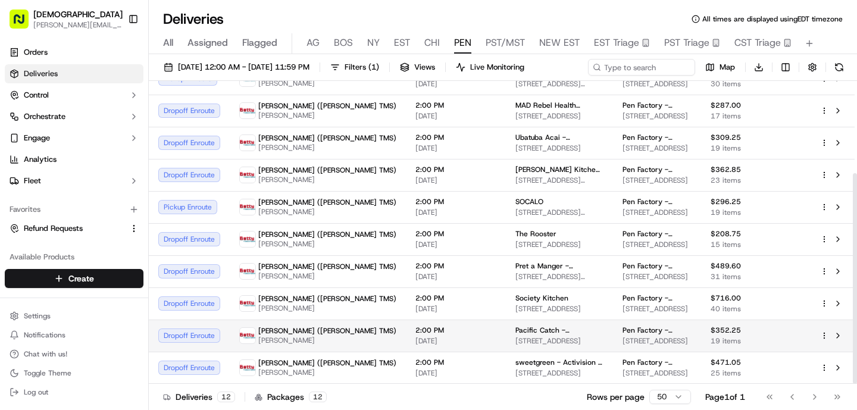
click at [515, 332] on span "Pacific Catch - [GEOGRAPHIC_DATA][PERSON_NAME]" at bounding box center [559, 331] width 88 height 10
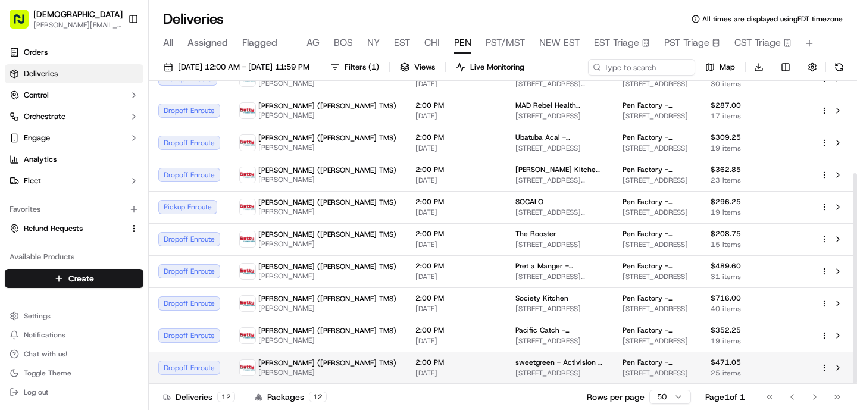
click at [515, 358] on span "sweetgreen - Activision - Pen Factory" at bounding box center [559, 363] width 88 height 10
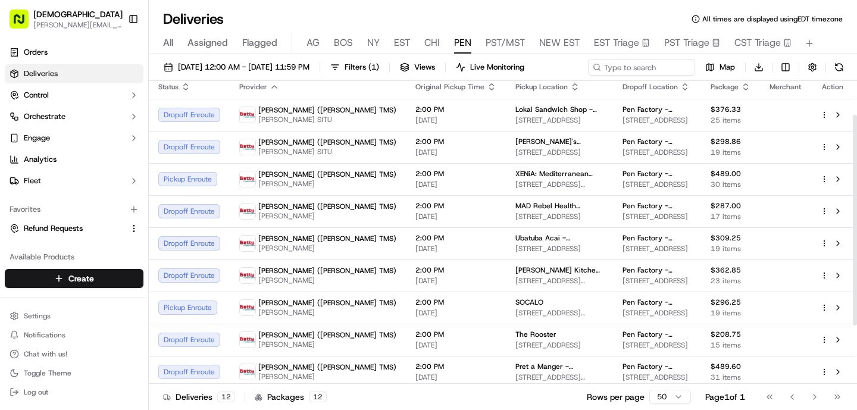
scroll to position [0, 0]
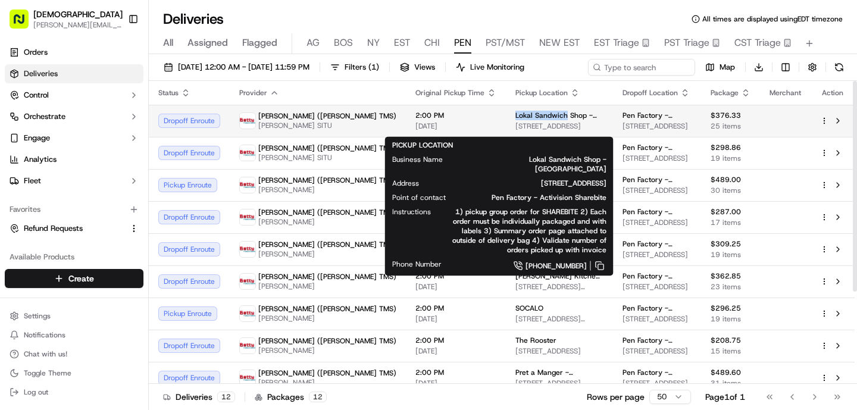
drag, startPoint x: 490, startPoint y: 115, endPoint x: 439, endPoint y: 117, distance: 51.8
click at [515, 117] on span "Lokal Sandwich Shop - [GEOGRAPHIC_DATA]" at bounding box center [559, 116] width 88 height 10
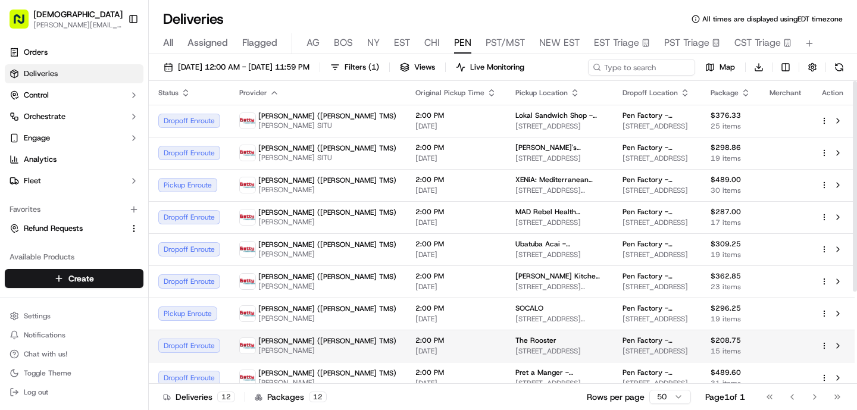
scroll to position [133, 0]
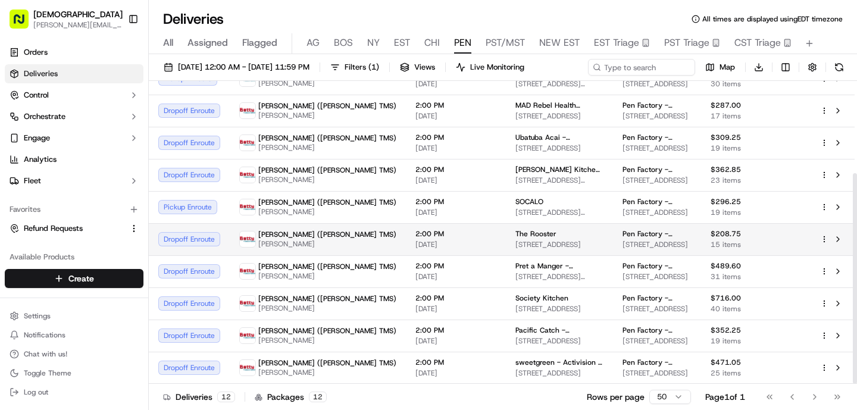
click at [292, 364] on span "[PERSON_NAME] ([PERSON_NAME] TMS)" at bounding box center [327, 363] width 138 height 10
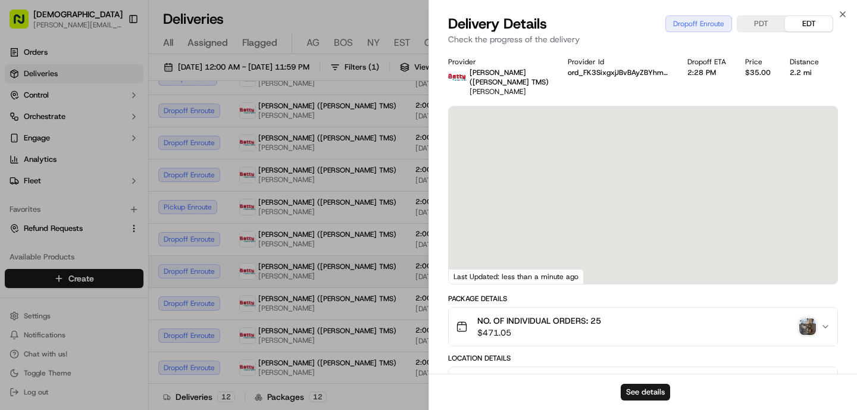
click at [293, 278] on span "[PERSON_NAME]" at bounding box center [327, 276] width 138 height 10
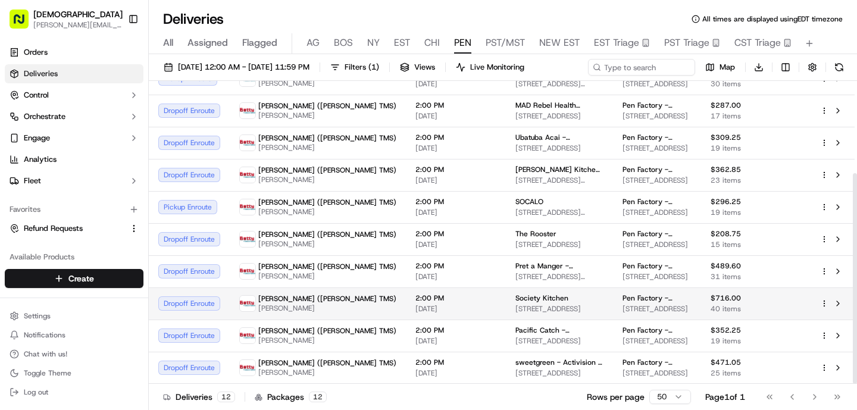
click at [277, 301] on span "[PERSON_NAME] ([PERSON_NAME] TMS)" at bounding box center [327, 299] width 138 height 10
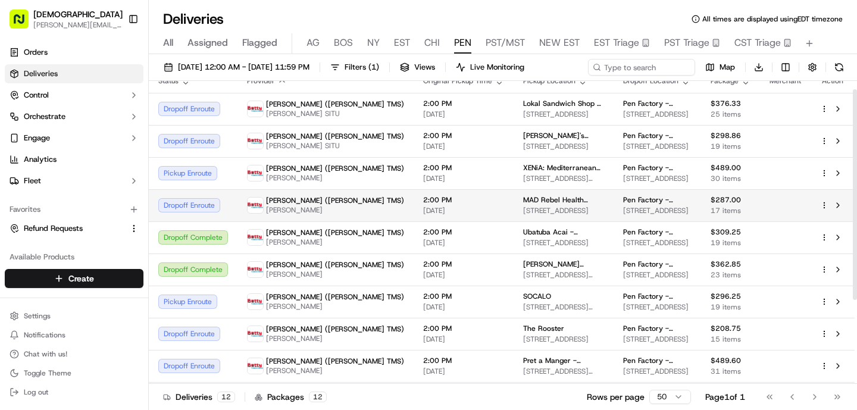
scroll to position [0, 0]
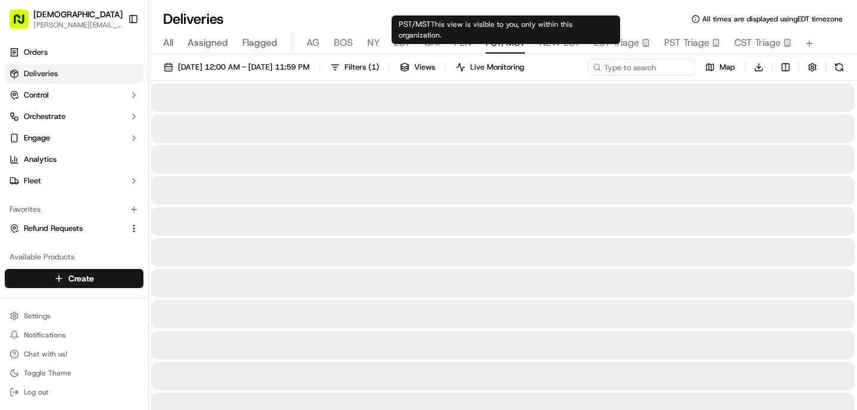
click at [497, 47] on span "PST/MST" at bounding box center [505, 43] width 39 height 14
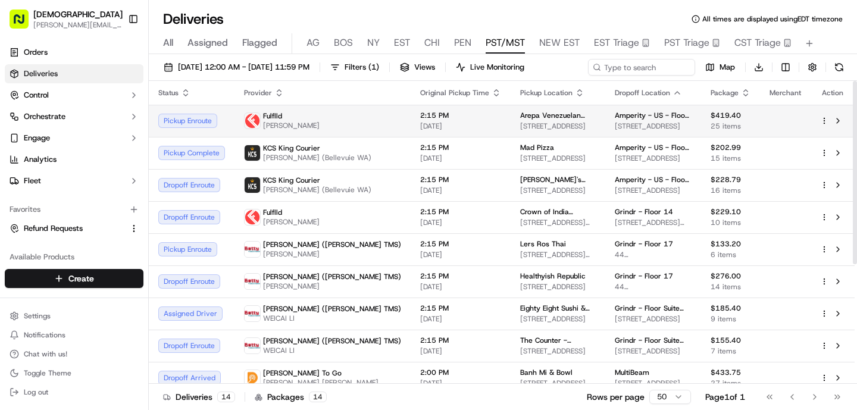
click at [413, 107] on td "2:15 PM [DATE]" at bounding box center [461, 121] width 100 height 32
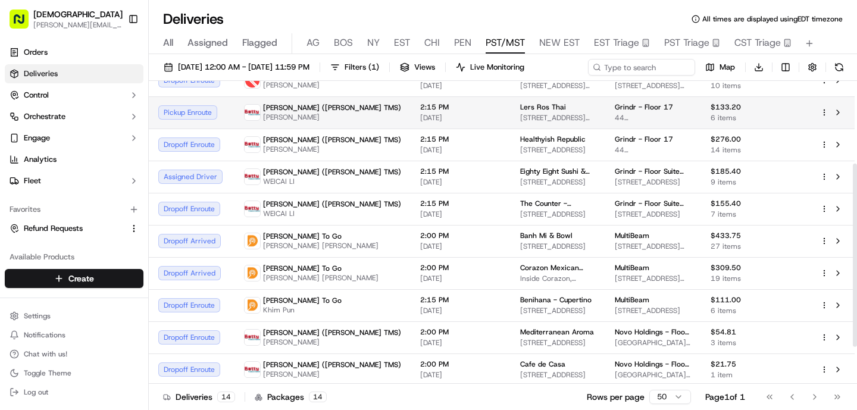
scroll to position [138, 0]
click at [420, 186] on span "[DATE]" at bounding box center [460, 181] width 81 height 10
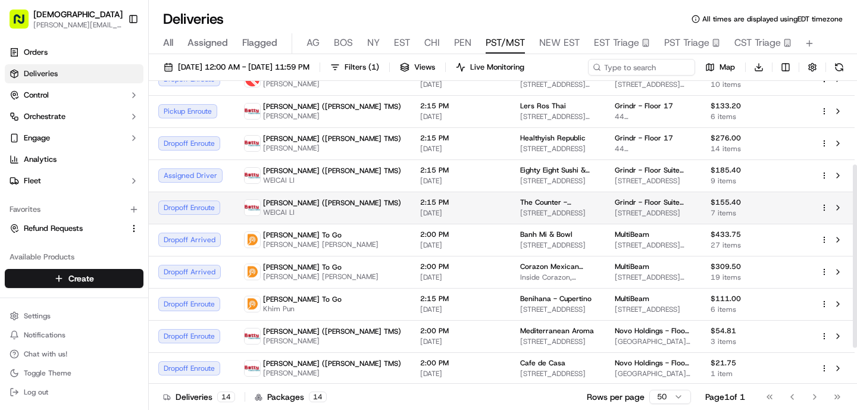
click at [420, 207] on span "2:15 PM" at bounding box center [460, 203] width 81 height 10
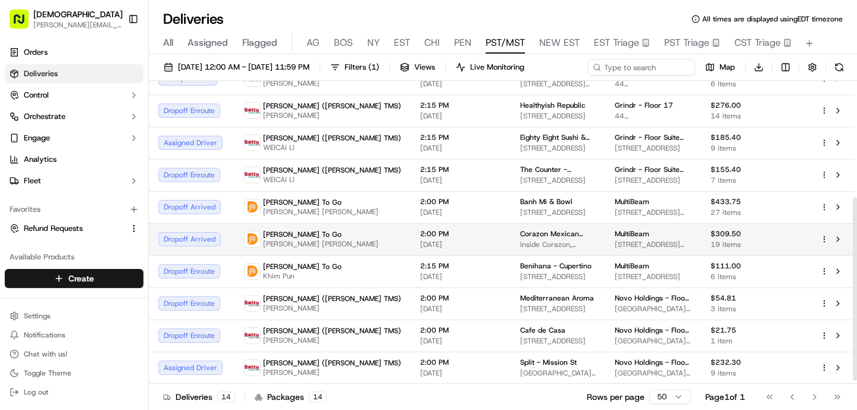
scroll to position [197, 0]
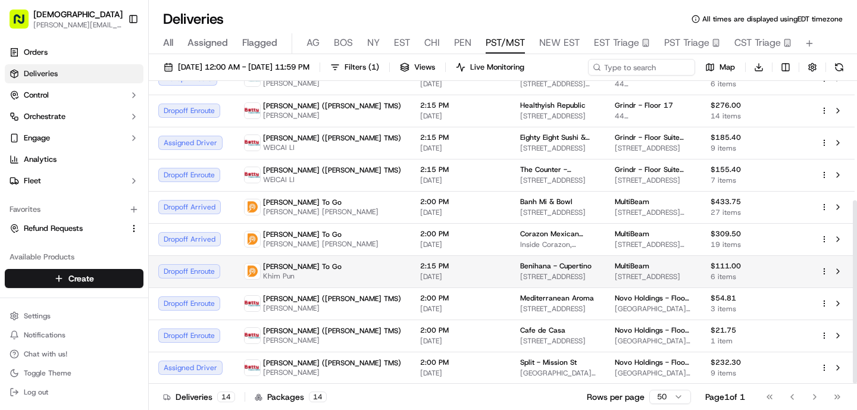
click at [420, 277] on span "[DATE]" at bounding box center [460, 277] width 81 height 10
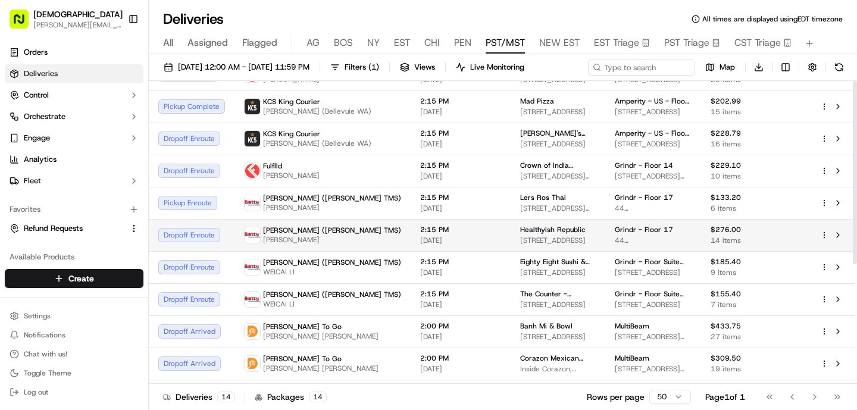
scroll to position [0, 0]
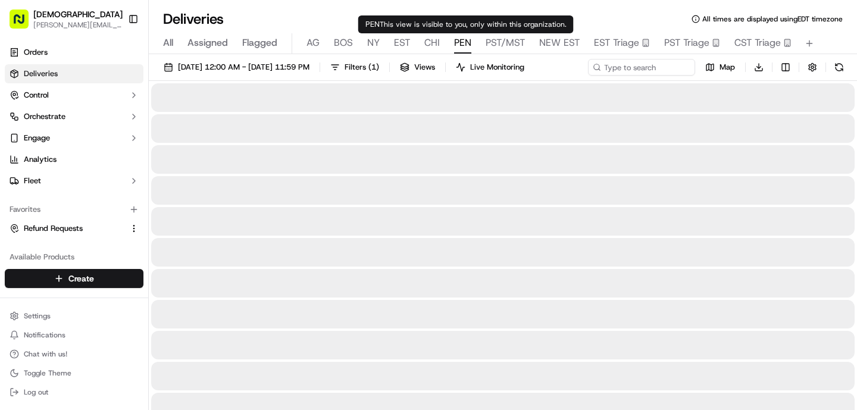
click at [464, 47] on span "PEN" at bounding box center [462, 43] width 17 height 14
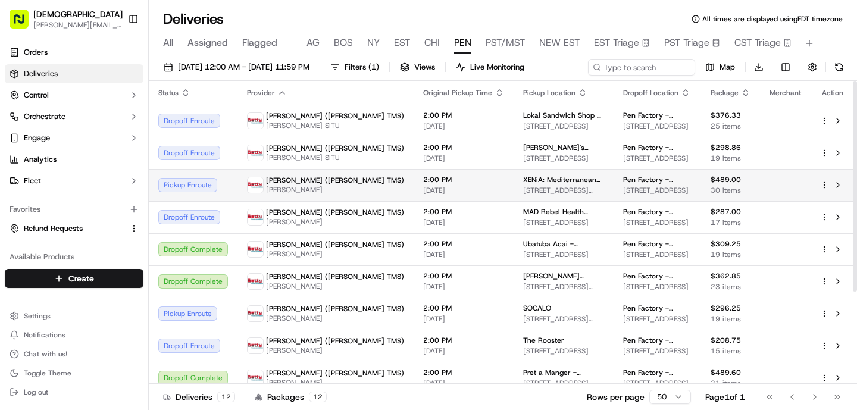
click at [414, 198] on td "2:00 PM [DATE]" at bounding box center [464, 185] width 100 height 32
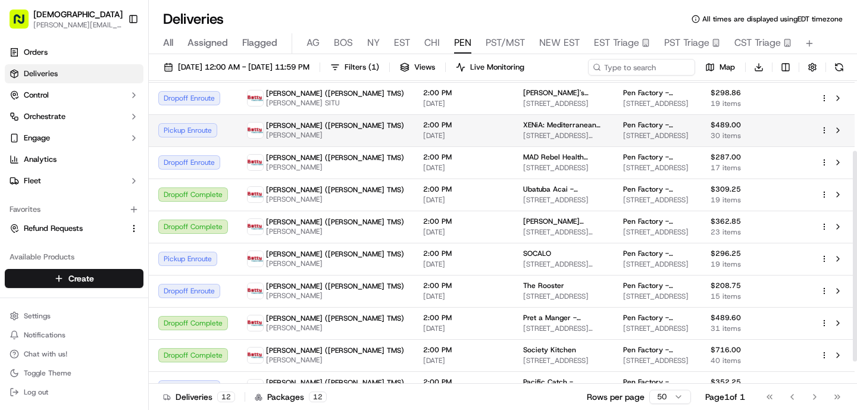
scroll to position [133, 0]
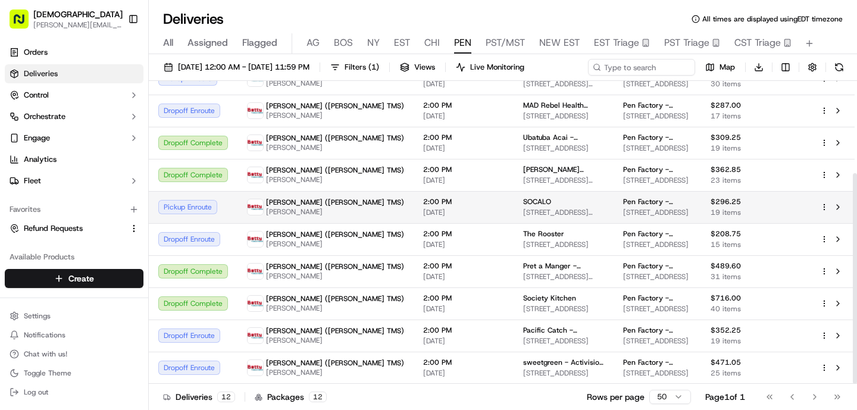
click at [336, 208] on td "[PERSON_NAME] ([PERSON_NAME] TMS) [PERSON_NAME]" at bounding box center [326, 207] width 176 height 32
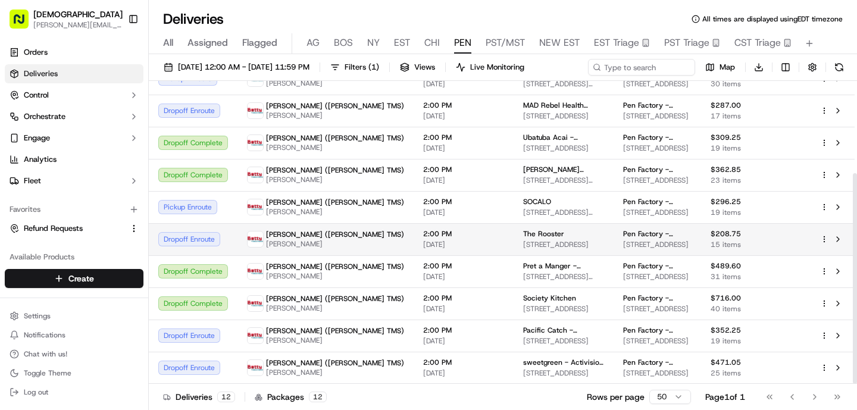
click at [333, 241] on td "[PERSON_NAME] ([PERSON_NAME] TMS) [PERSON_NAME]" at bounding box center [326, 239] width 176 height 32
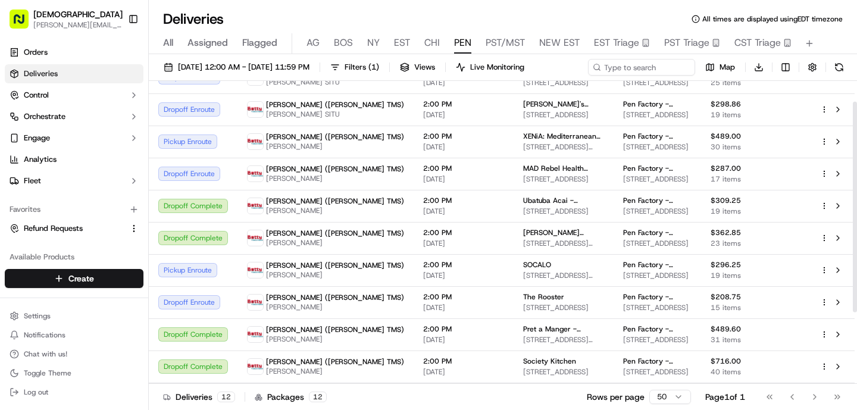
scroll to position [0, 0]
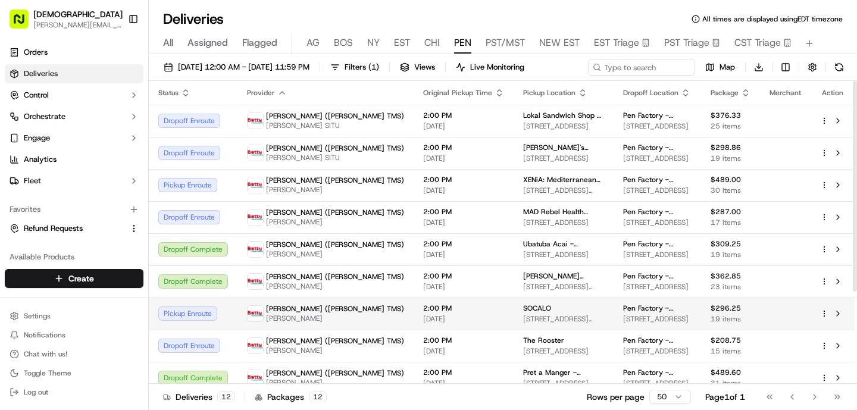
click at [292, 323] on span "[PERSON_NAME]" at bounding box center [335, 319] width 138 height 10
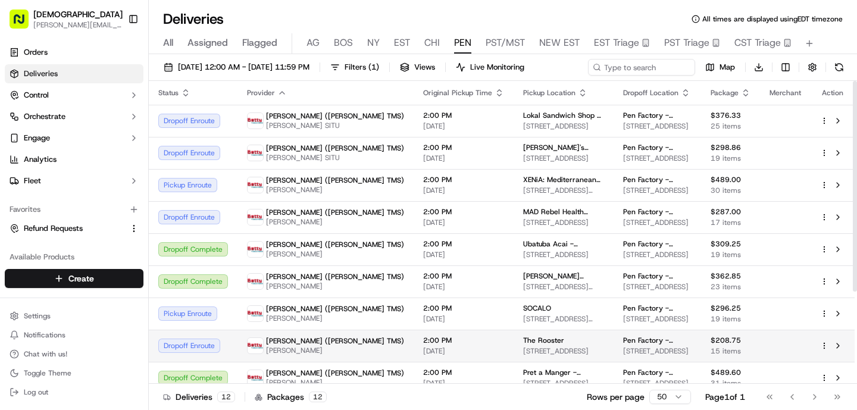
click at [289, 355] on span "[PERSON_NAME]" at bounding box center [335, 351] width 138 height 10
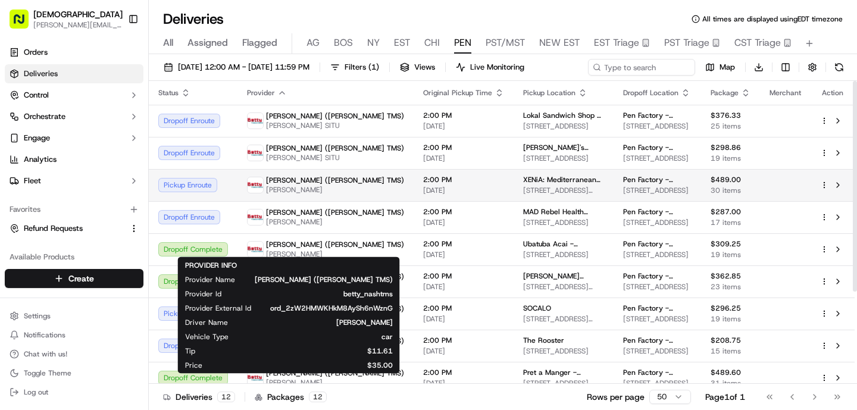
click at [273, 195] on span "[PERSON_NAME]" at bounding box center [335, 190] width 138 height 10
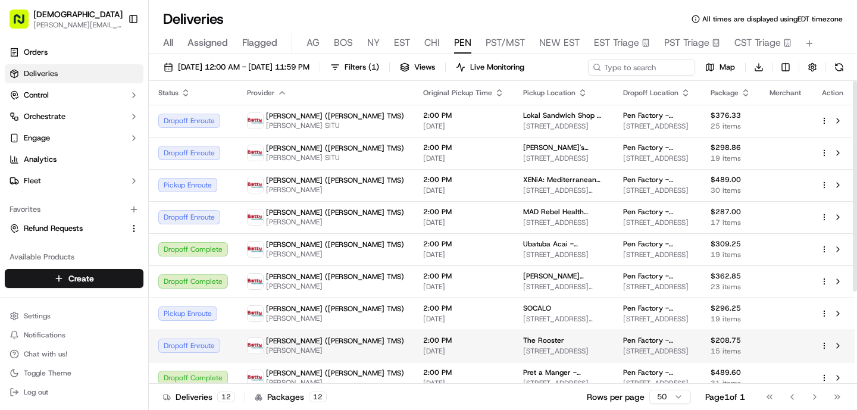
click at [280, 360] on td "[PERSON_NAME] ([PERSON_NAME] TMS) [PERSON_NAME]" at bounding box center [326, 346] width 176 height 32
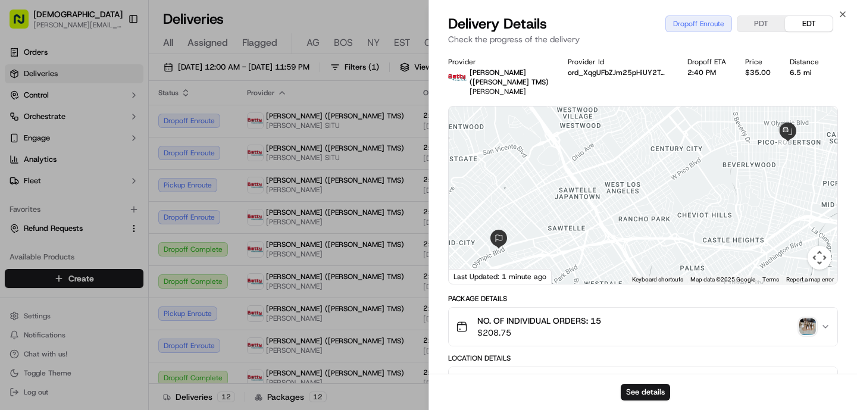
click at [806, 318] on img "button" at bounding box center [807, 326] width 17 height 17
drag, startPoint x: 776, startPoint y: 173, endPoint x: 752, endPoint y: 195, distance: 32.9
click at [752, 195] on div at bounding box center [643, 195] width 389 height 177
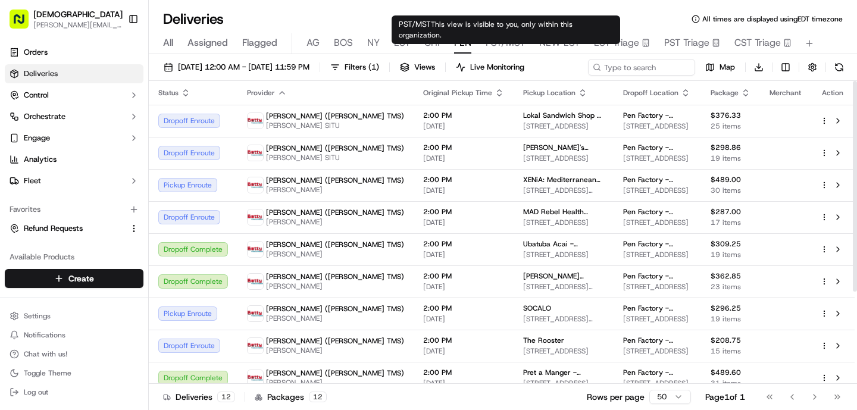
click at [501, 36] on span "PST/MST" at bounding box center [505, 43] width 39 height 14
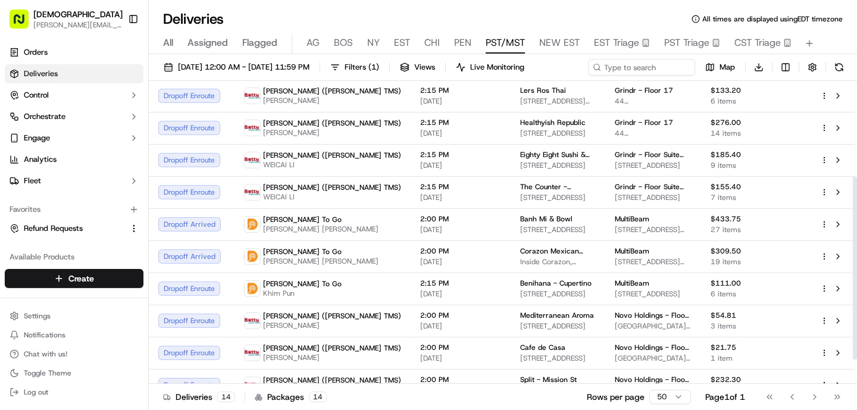
scroll to position [197, 0]
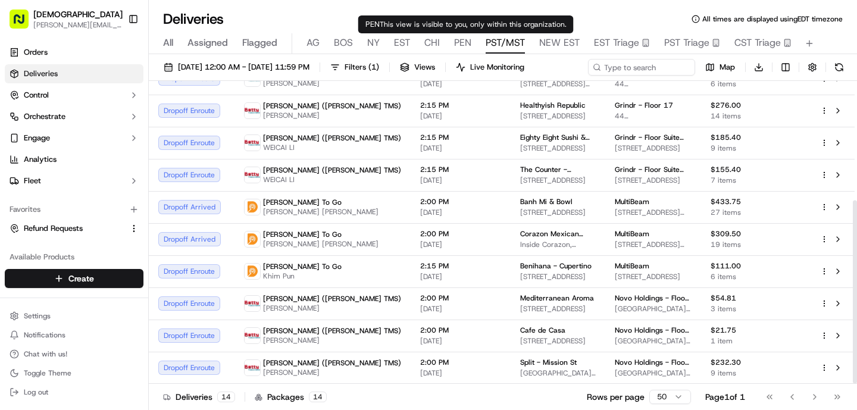
click at [473, 43] on div "All Assigned Flagged [PERSON_NAME] NY EST CHI PEN PST/MST NEW EST EST Triage PS…" at bounding box center [503, 43] width 708 height 21
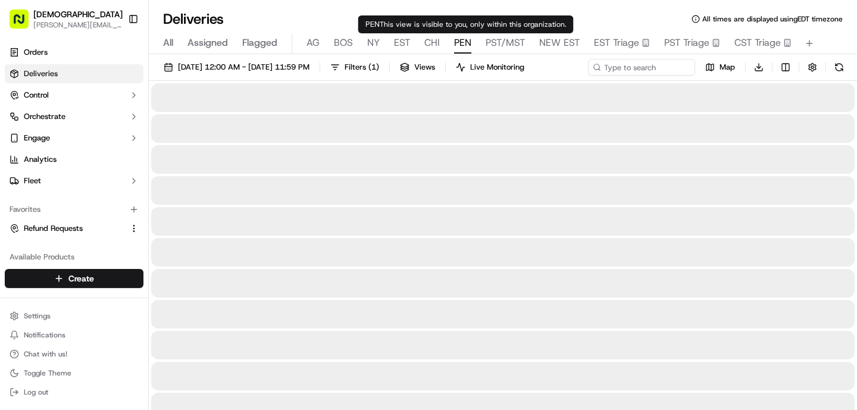
click at [463, 43] on span "PEN" at bounding box center [462, 43] width 17 height 14
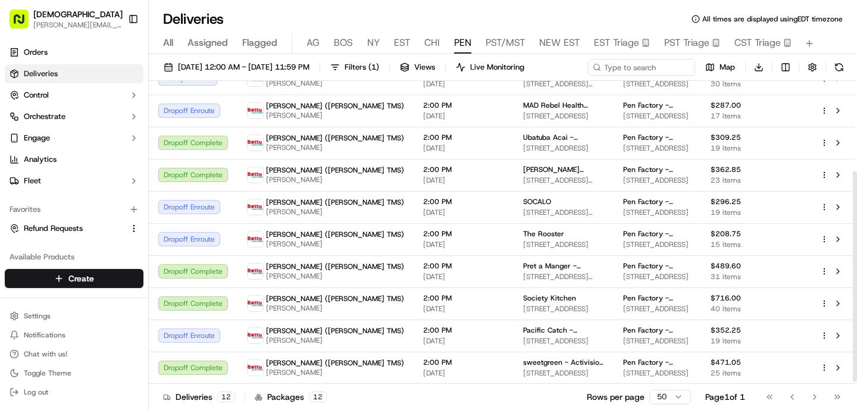
scroll to position [133, 0]
click at [414, 221] on td "2:00 PM [DATE]" at bounding box center [464, 207] width 100 height 32
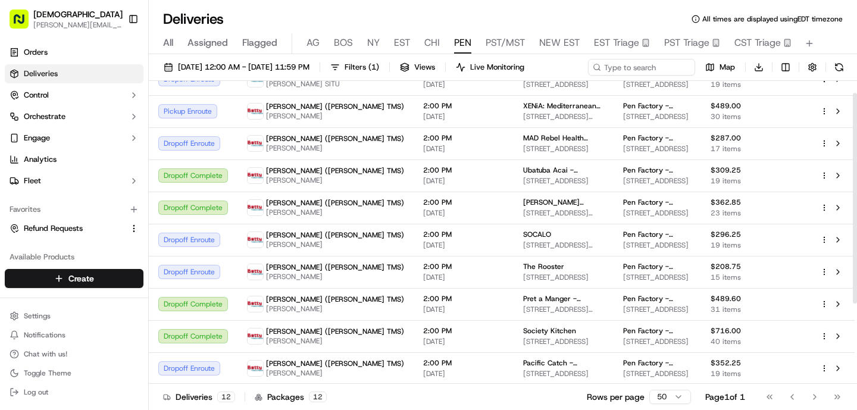
scroll to position [0, 0]
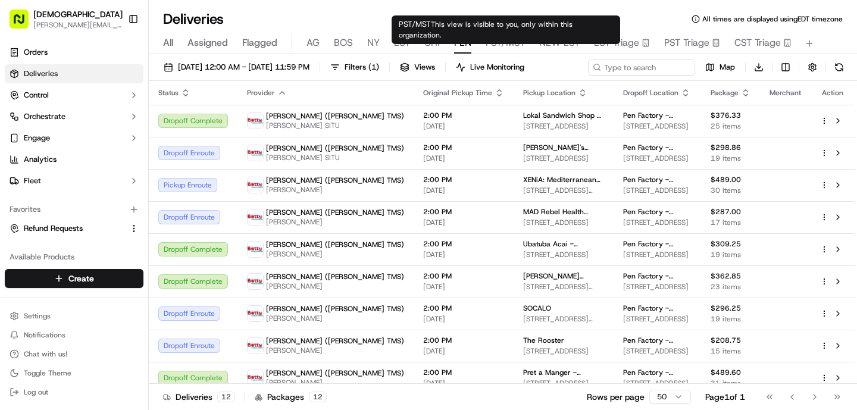
click at [511, 43] on span "PST/MST" at bounding box center [505, 43] width 39 height 14
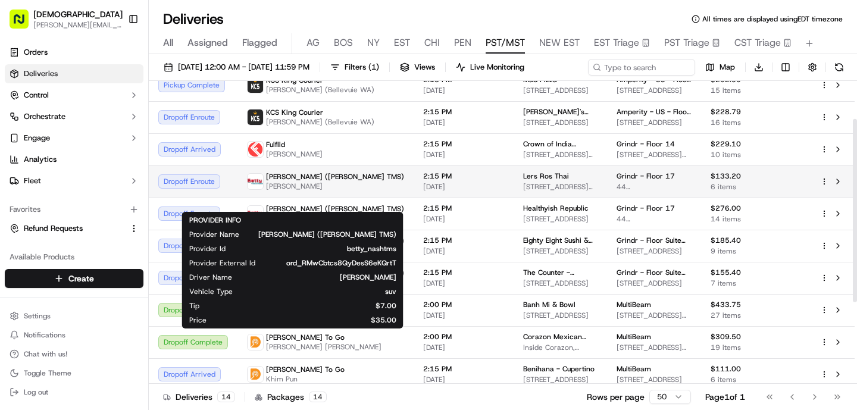
scroll to position [83, 0]
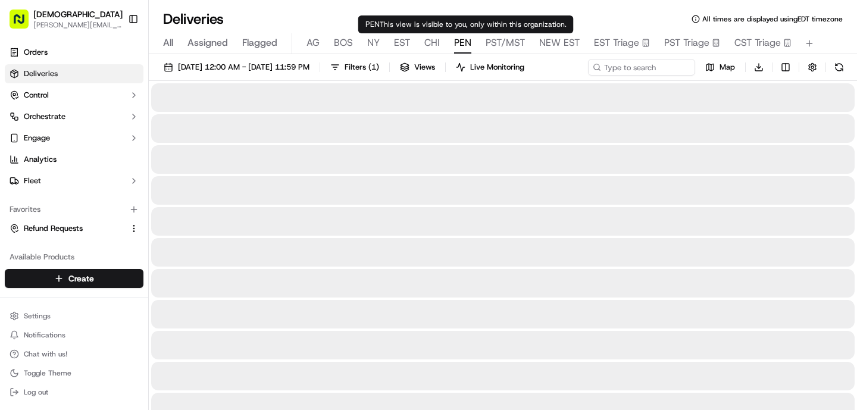
click at [461, 39] on span "PEN" at bounding box center [462, 43] width 17 height 14
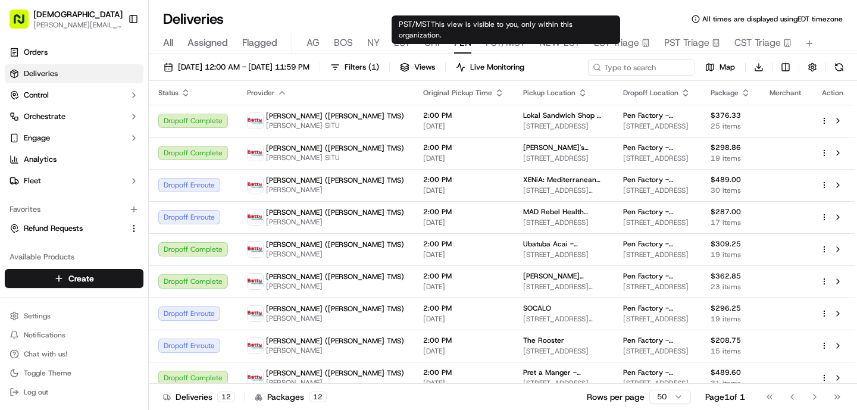
click at [503, 38] on span "PST/MST" at bounding box center [505, 43] width 39 height 14
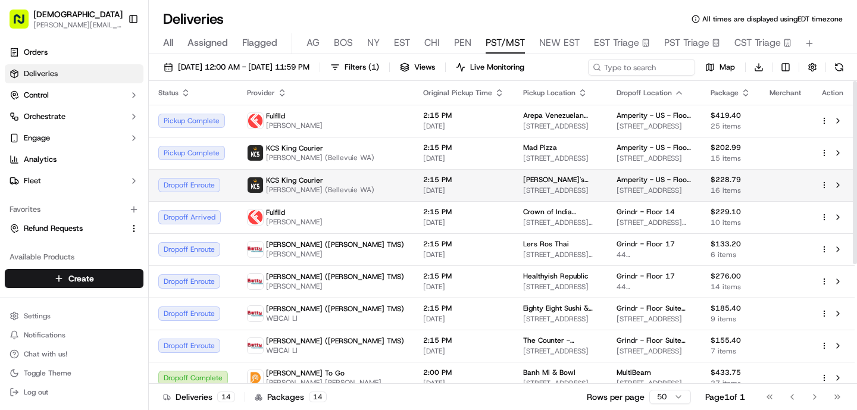
click at [337, 195] on span "[PERSON_NAME] (Bellevuie WA)" at bounding box center [320, 190] width 108 height 10
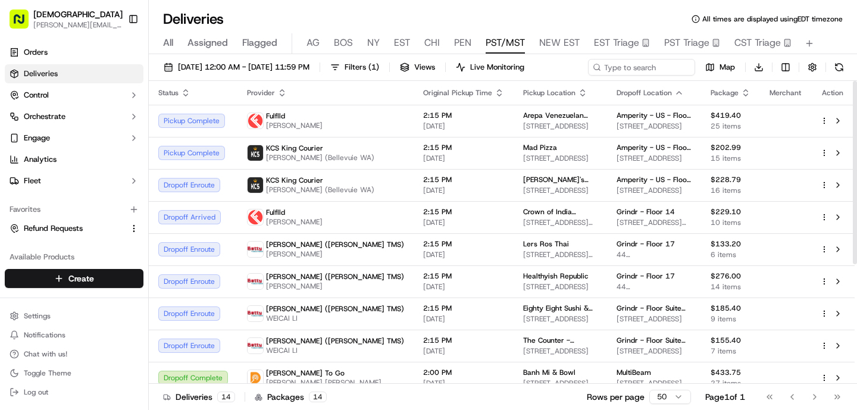
click at [454, 33] on button "PEN" at bounding box center [462, 43] width 17 height 20
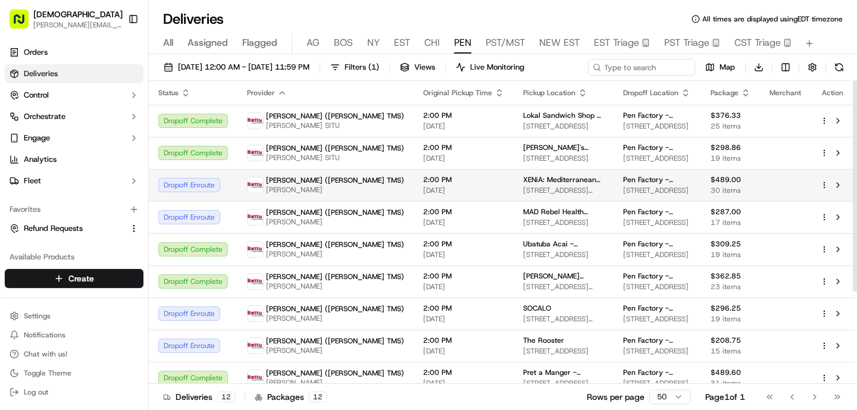
click at [423, 195] on span "[DATE]" at bounding box center [463, 191] width 81 height 10
click at [523, 185] on span "XENiA: Mediterranean Kitchen - [GEOGRAPHIC_DATA]" at bounding box center [563, 180] width 81 height 10
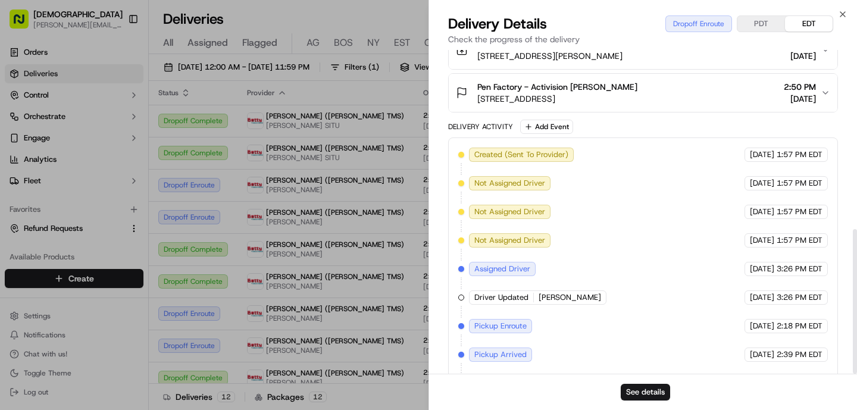
scroll to position [401, 0]
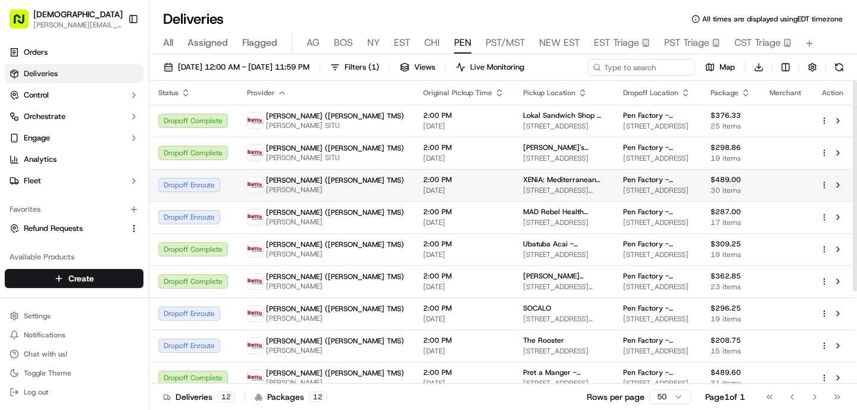
click at [523, 195] on span "[STREET_ADDRESS][PERSON_NAME]" at bounding box center [563, 191] width 81 height 10
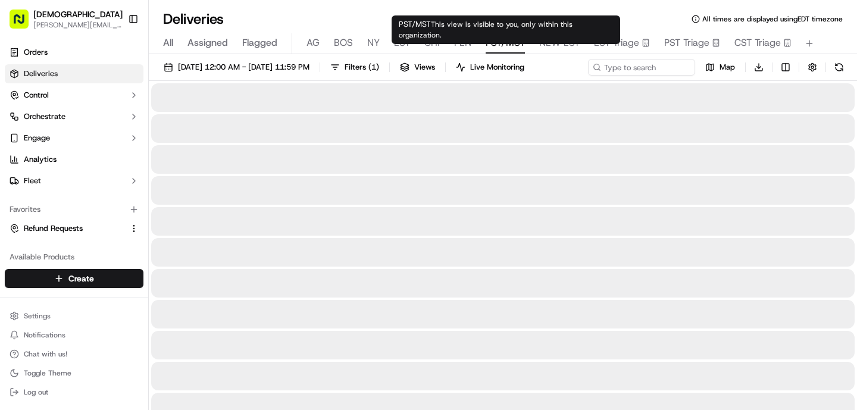
click at [502, 42] on span "PST/MST" at bounding box center [505, 43] width 39 height 14
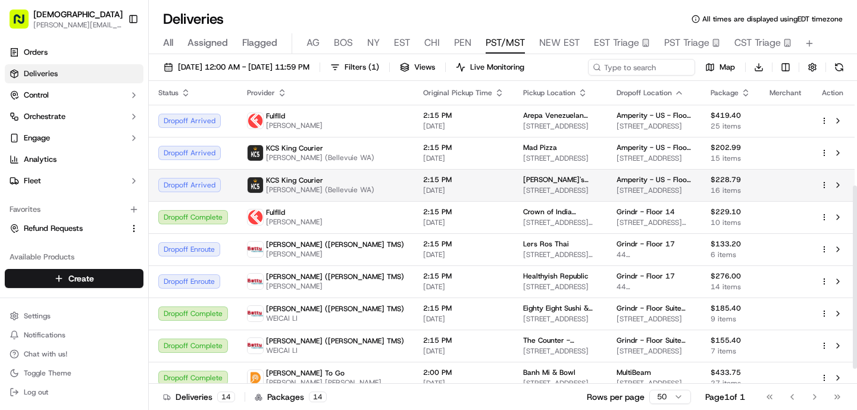
scroll to position [197, 0]
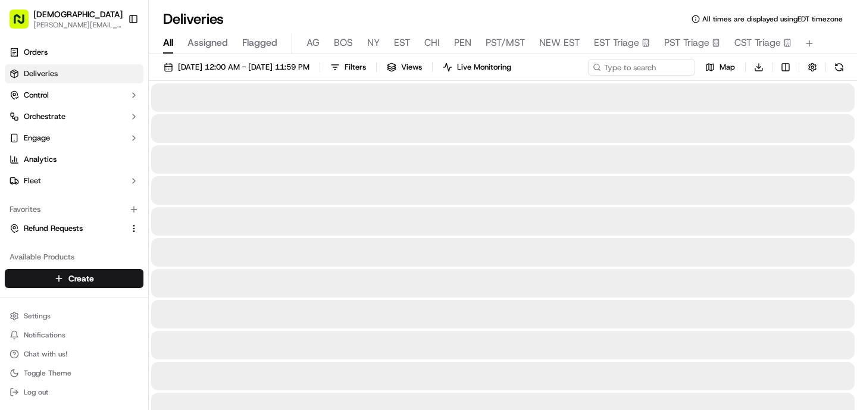
click at [171, 44] on span "All" at bounding box center [168, 43] width 10 height 14
click at [626, 67] on div "[DATE] 12:00 AM - [DATE] 11:59 PM Filters Views Live Monitoring Map Download" at bounding box center [503, 70] width 708 height 22
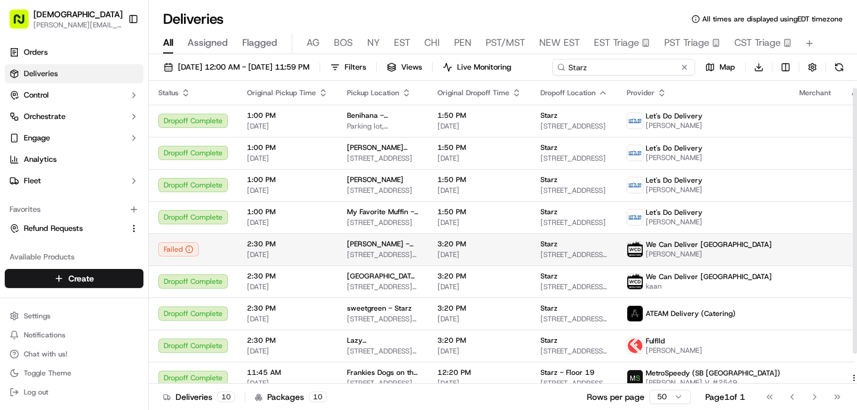
scroll to position [42, 0]
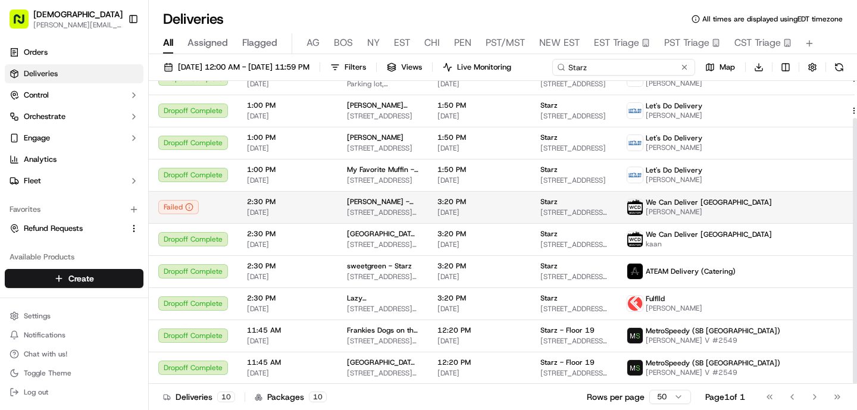
type input "Starz"
click at [440, 234] on tbody "Dropoff Complete 1:00 PM [DATE] [GEOGRAPHIC_DATA] - [GEOGRAPHIC_DATA] lot, [STR…" at bounding box center [517, 223] width 736 height 321
click at [434, 218] on td "3:20 PM [DATE]" at bounding box center [479, 207] width 103 height 32
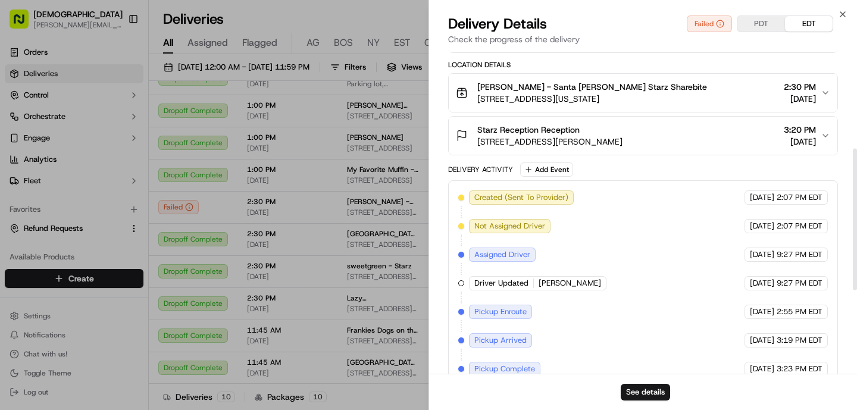
scroll to position [418, 0]
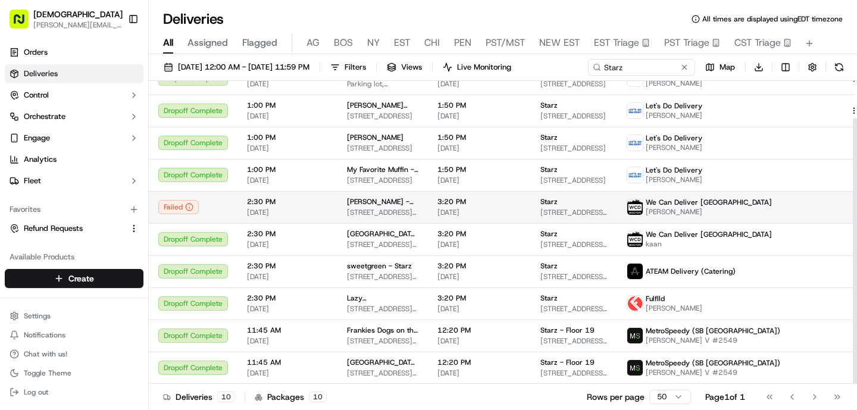
click at [323, 208] on span "[DATE]" at bounding box center [287, 213] width 81 height 10
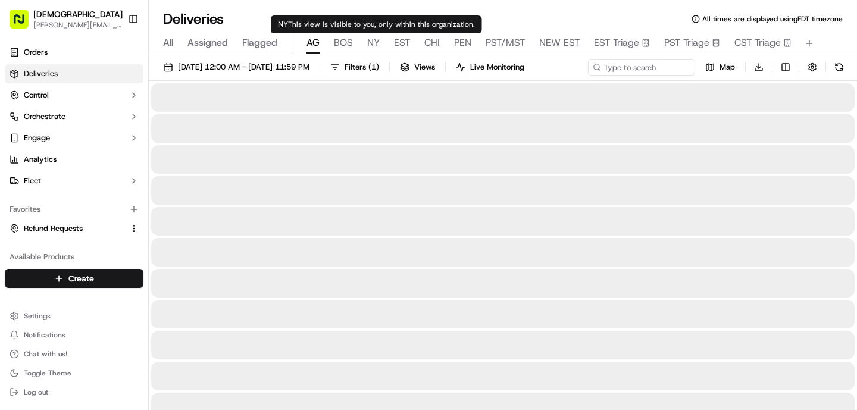
click at [318, 39] on span "AG" at bounding box center [313, 43] width 13 height 14
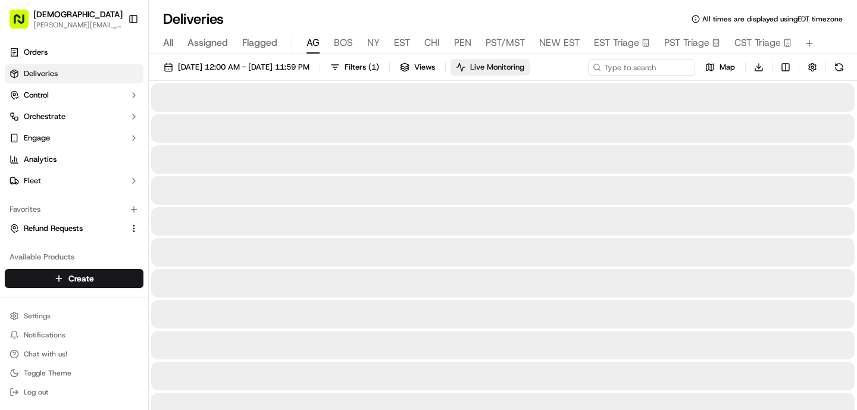
click at [524, 68] on span "Live Monitoring" at bounding box center [497, 67] width 54 height 11
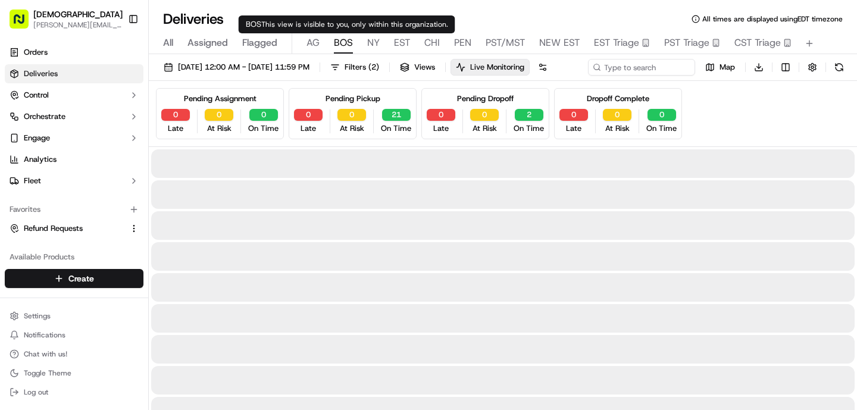
click at [350, 39] on span "BOS" at bounding box center [343, 43] width 19 height 14
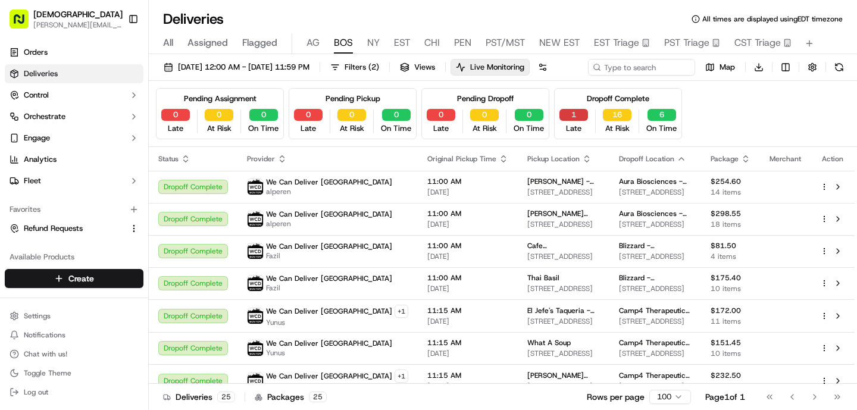
click at [573, 121] on button "1" at bounding box center [574, 115] width 29 height 12
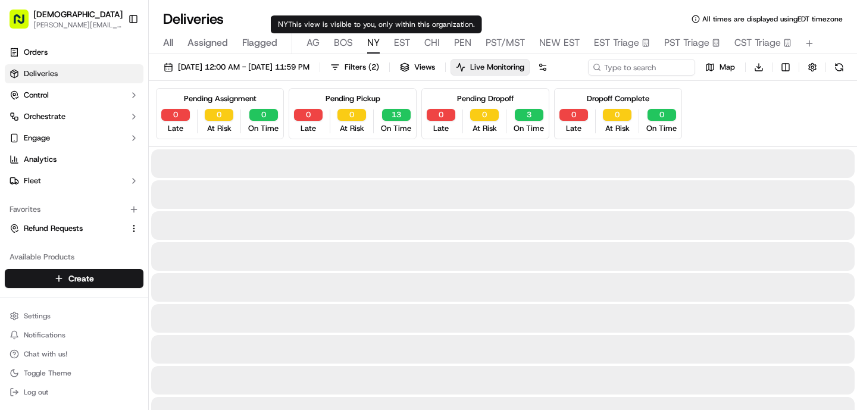
click at [374, 42] on span "NY" at bounding box center [373, 43] width 13 height 14
click at [403, 43] on span "EST" at bounding box center [402, 43] width 16 height 14
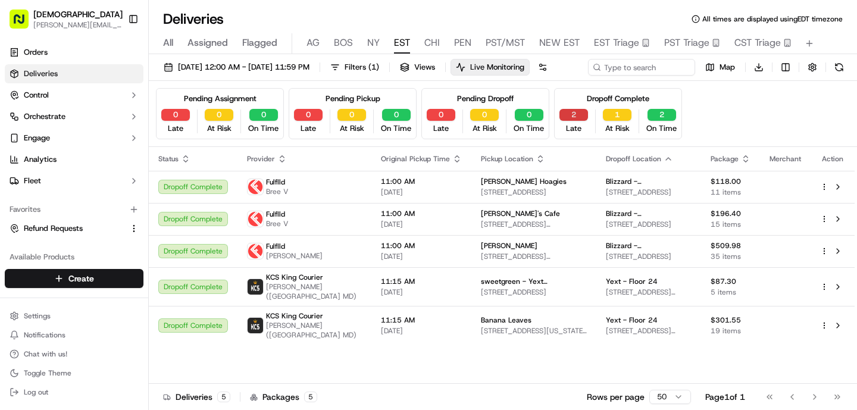
click at [574, 121] on button "2" at bounding box center [574, 115] width 29 height 12
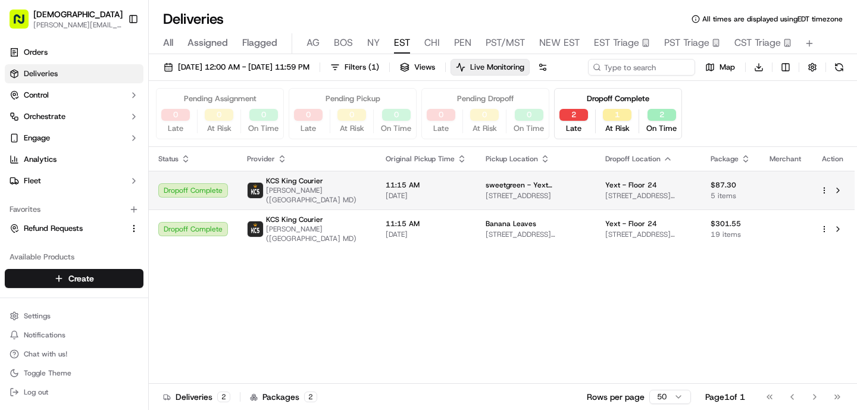
click at [510, 190] on span "sweetgreen - Yext ([GEOGRAPHIC_DATA])" at bounding box center [536, 185] width 101 height 10
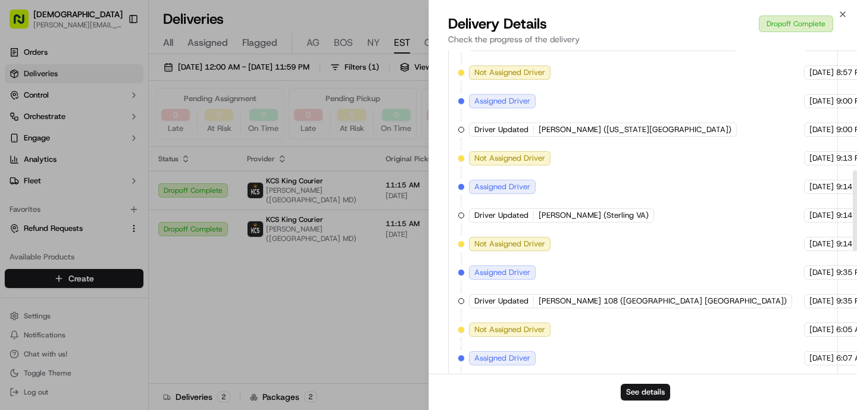
scroll to position [750, 0]
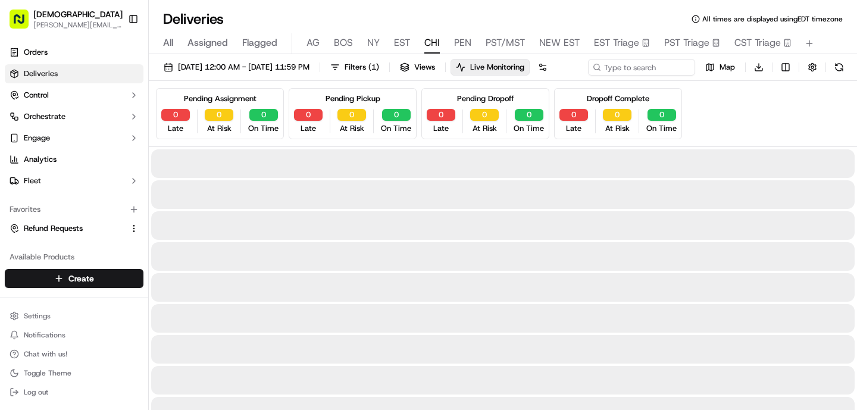
click at [436, 43] on span "CHI" at bounding box center [431, 43] width 15 height 14
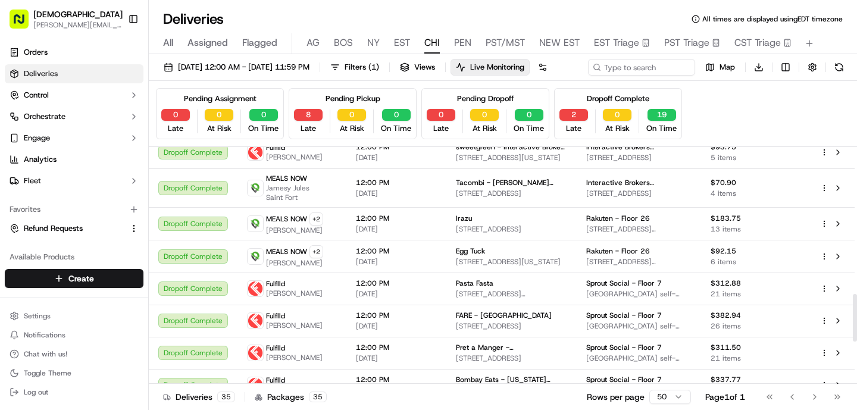
scroll to position [727, 0]
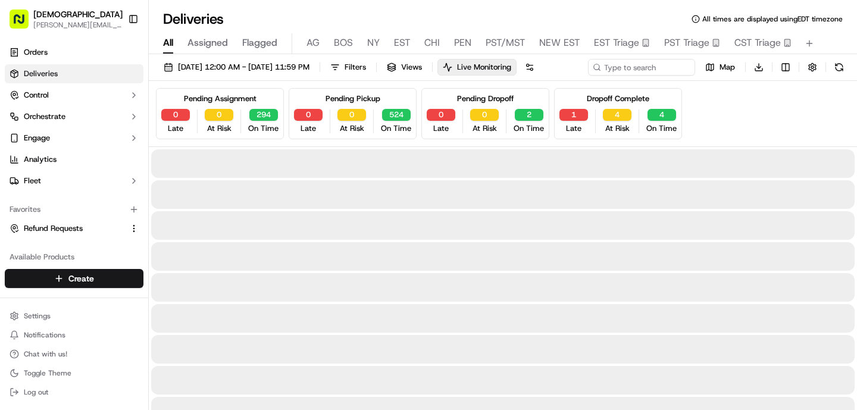
click at [170, 43] on span "All" at bounding box center [168, 43] width 10 height 14
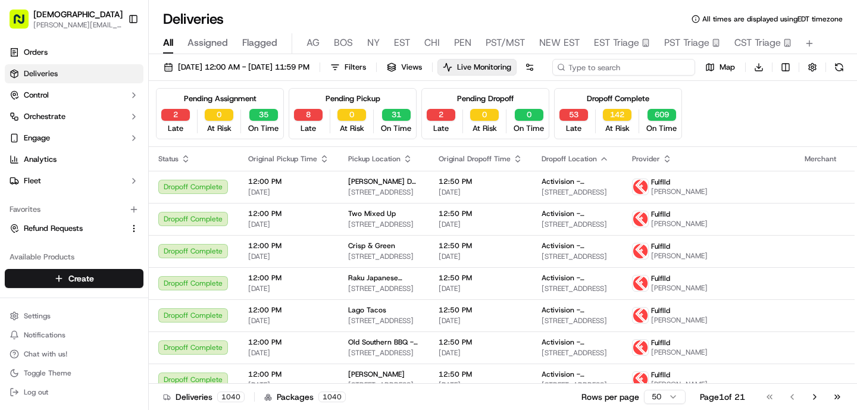
click at [552, 76] on input at bounding box center [623, 67] width 143 height 17
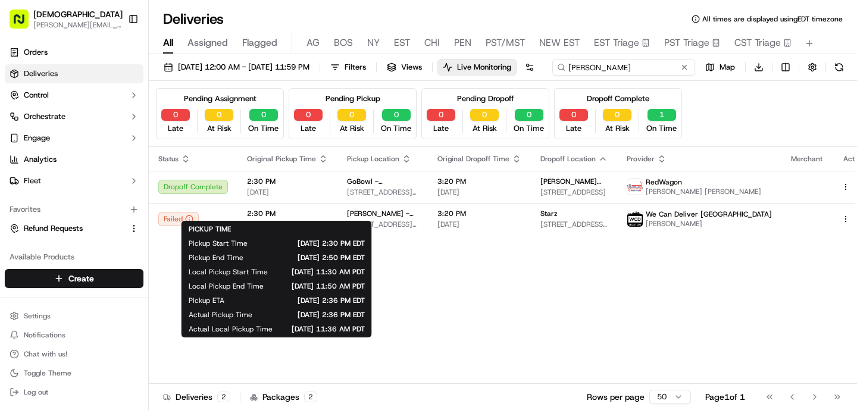
type input "[PERSON_NAME]"
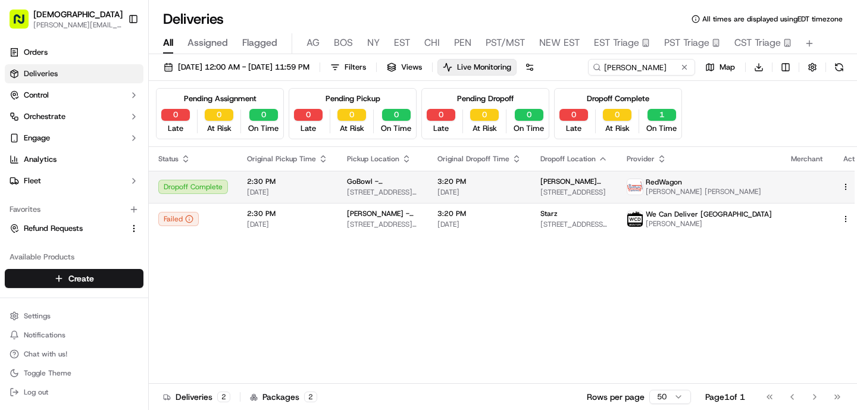
click at [352, 197] on span "[STREET_ADDRESS][US_STATE]" at bounding box center [382, 193] width 71 height 10
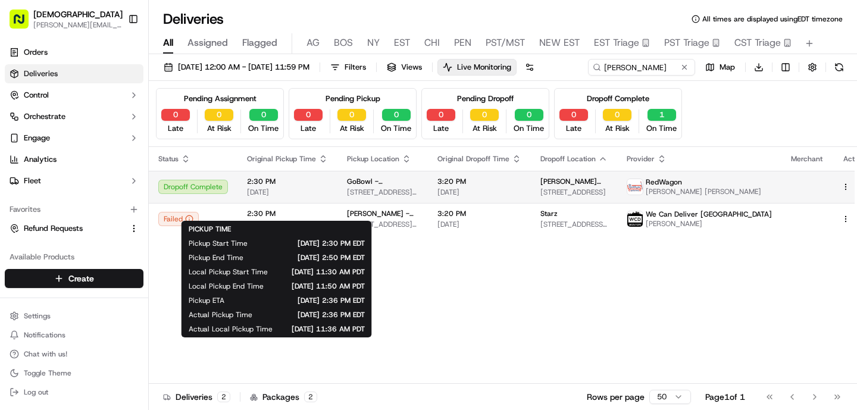
click at [324, 197] on span "[DATE]" at bounding box center [287, 193] width 81 height 10
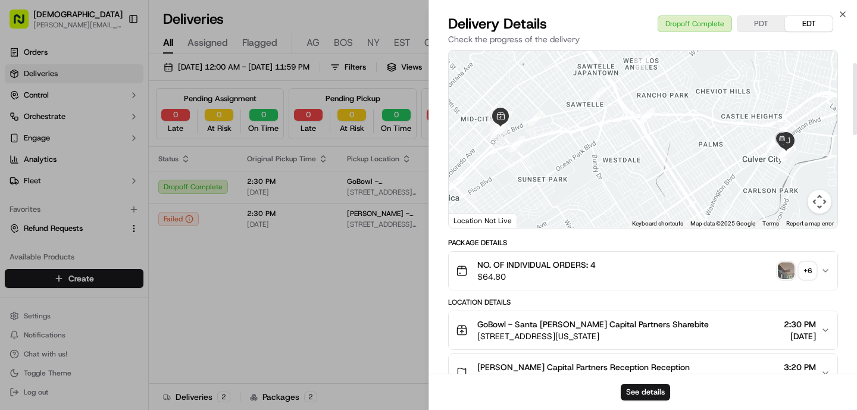
scroll to position [71, 0]
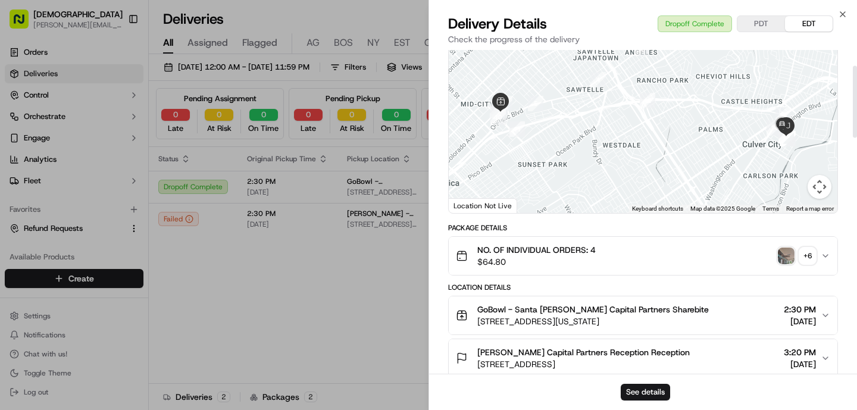
click at [488, 317] on span "[STREET_ADDRESS][US_STATE]" at bounding box center [593, 321] width 232 height 12
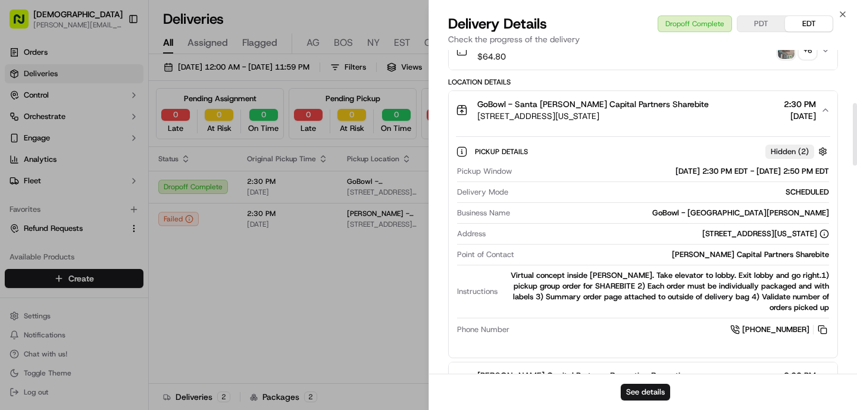
scroll to position [277, 0]
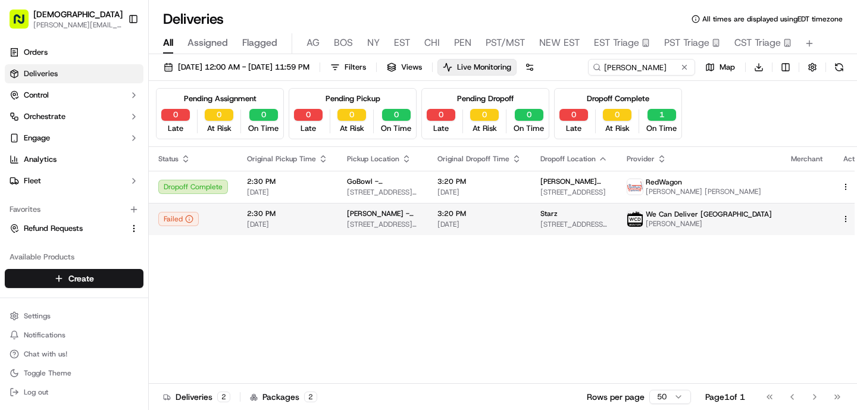
click at [362, 229] on span "[STREET_ADDRESS][US_STATE]" at bounding box center [382, 225] width 71 height 10
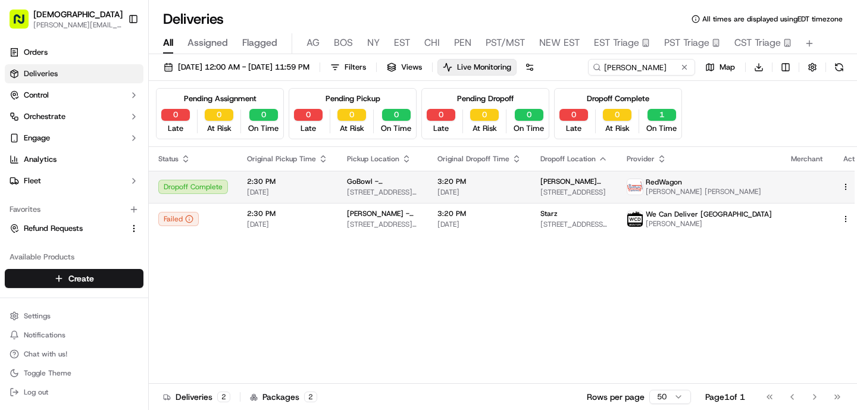
click at [325, 203] on td "2:30 PM [DATE]" at bounding box center [288, 187] width 100 height 32
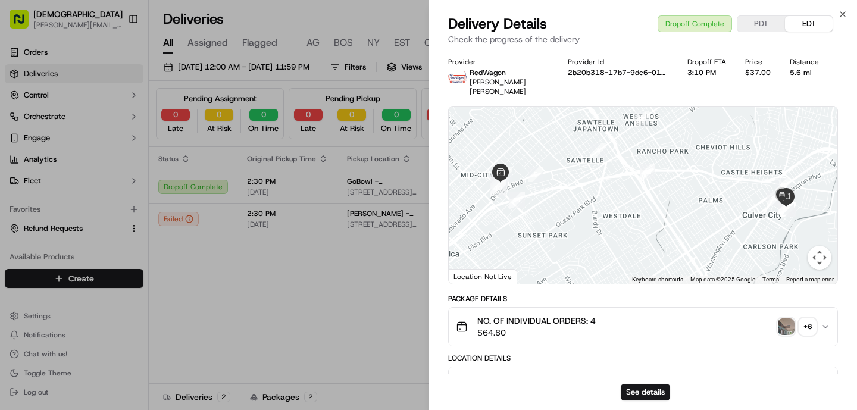
click at [786, 318] on img "button" at bounding box center [786, 326] width 17 height 17
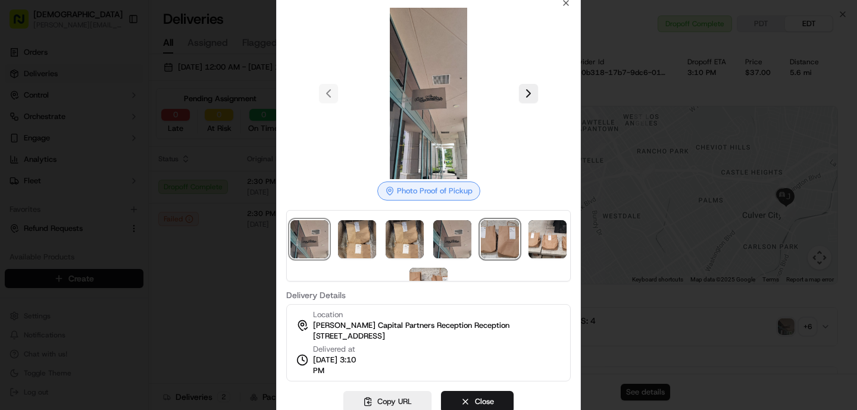
click at [510, 240] on img at bounding box center [500, 239] width 38 height 38
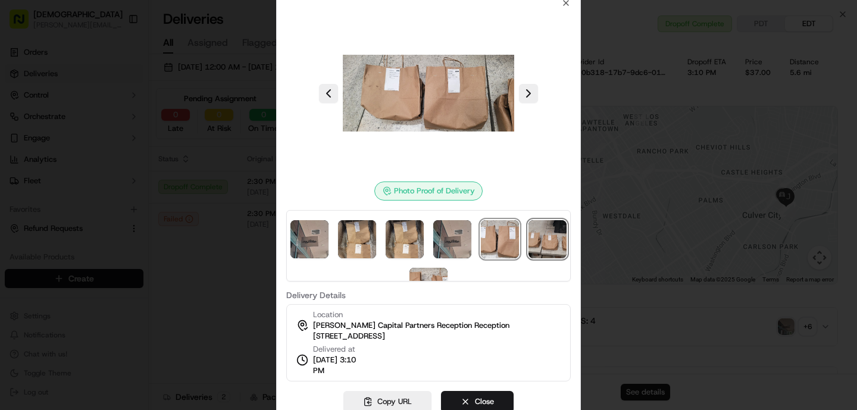
click at [543, 242] on img at bounding box center [548, 239] width 38 height 38
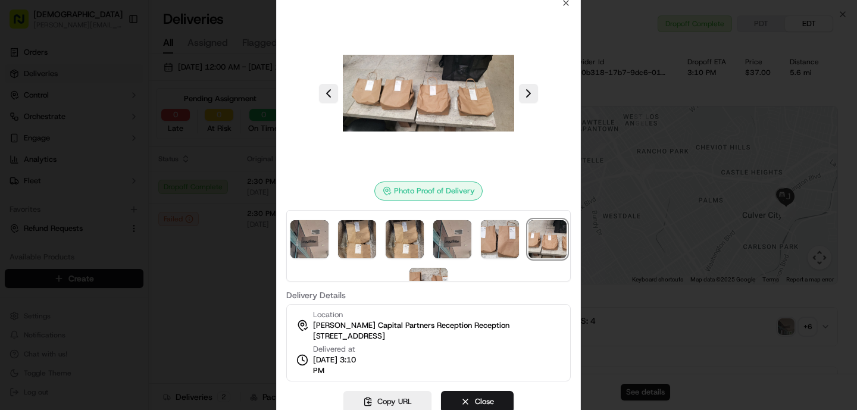
click at [421, 288] on div "Photo Proof of Delivery Delivery Details Location [PERSON_NAME] Capital Partner…" at bounding box center [428, 189] width 285 height 383
click at [434, 273] on img at bounding box center [429, 287] width 38 height 38
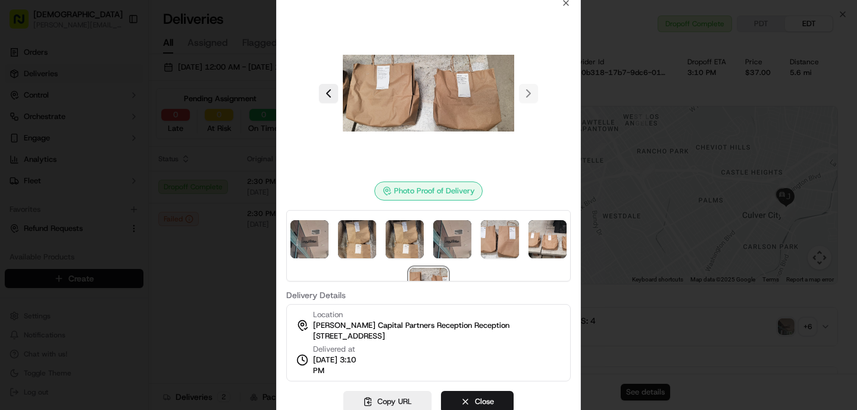
click at [227, 272] on div at bounding box center [428, 205] width 857 height 410
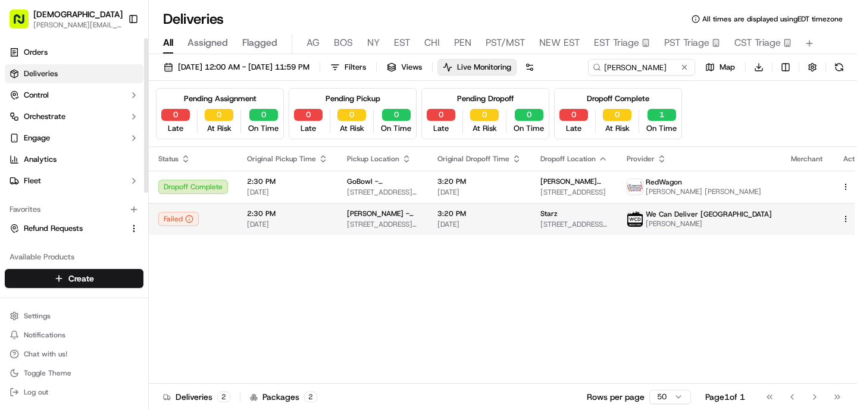
click at [338, 235] on td "[PERSON_NAME] - [GEOGRAPHIC_DATA][PERSON_NAME] [STREET_ADDRESS][US_STATE]" at bounding box center [383, 219] width 90 height 32
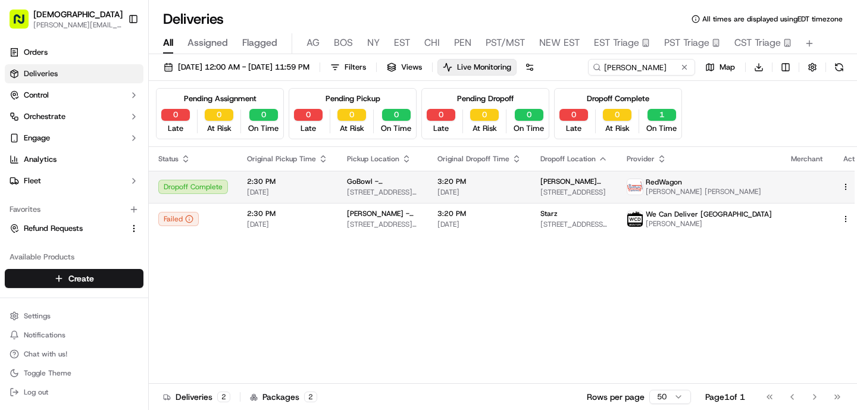
click at [310, 186] on span "2:30 PM" at bounding box center [287, 182] width 81 height 10
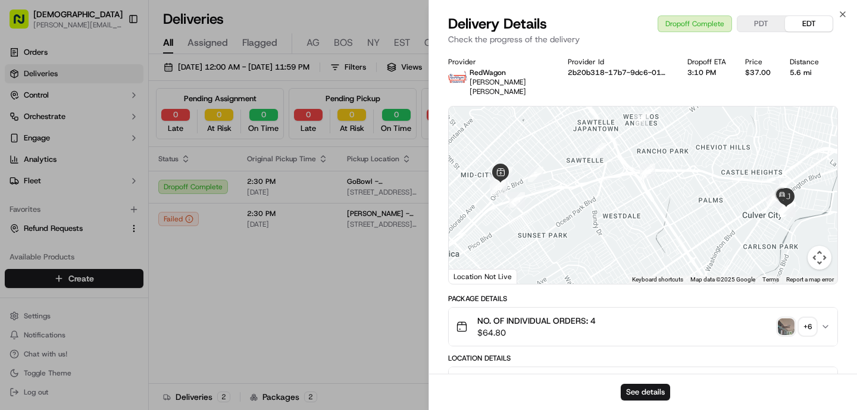
click at [789, 318] on img "button" at bounding box center [786, 326] width 17 height 17
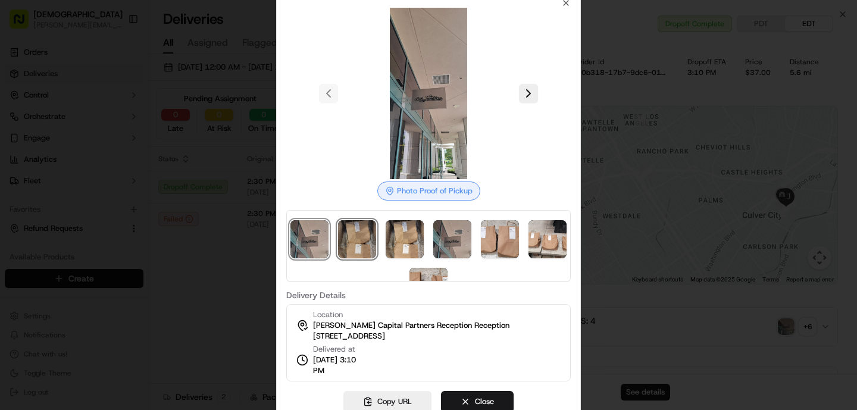
click at [346, 244] on img at bounding box center [357, 239] width 38 height 38
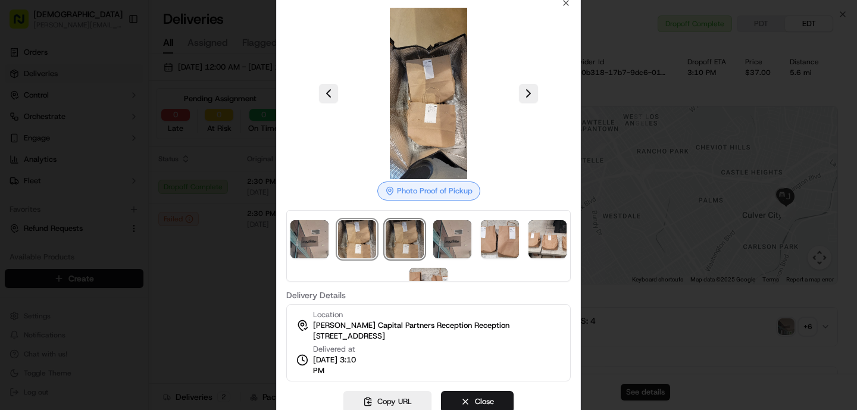
click at [389, 238] on img at bounding box center [405, 239] width 38 height 38
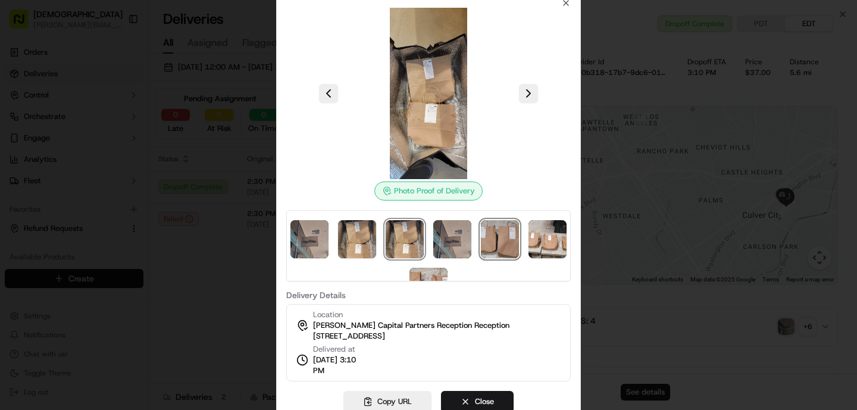
click at [513, 243] on img at bounding box center [500, 239] width 38 height 38
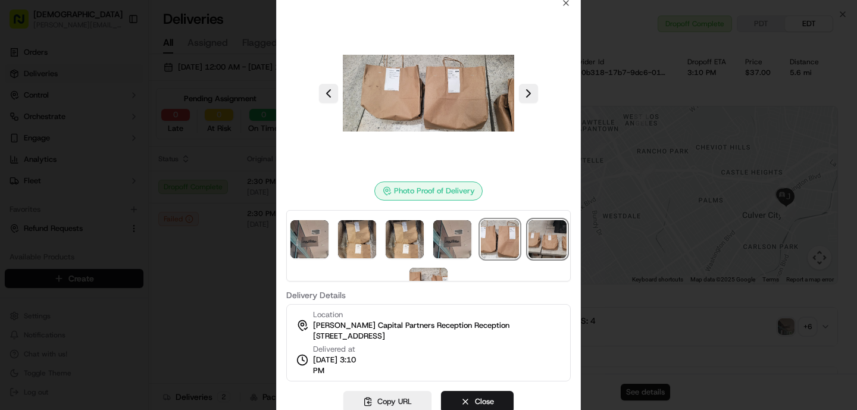
click at [544, 242] on img at bounding box center [548, 239] width 38 height 38
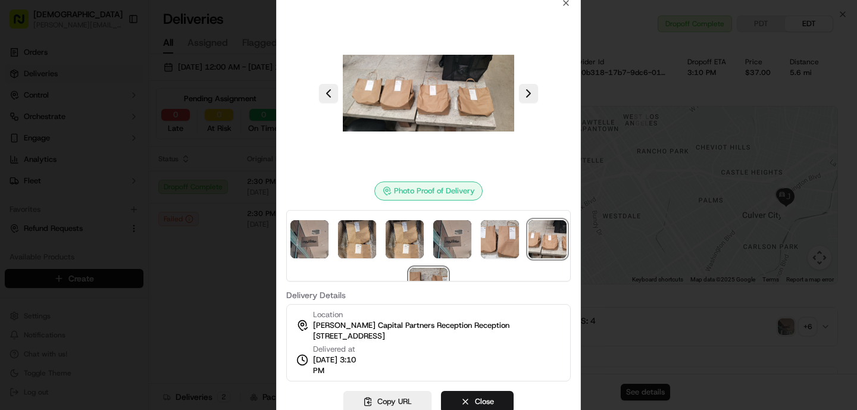
click at [432, 276] on img at bounding box center [429, 287] width 38 height 38
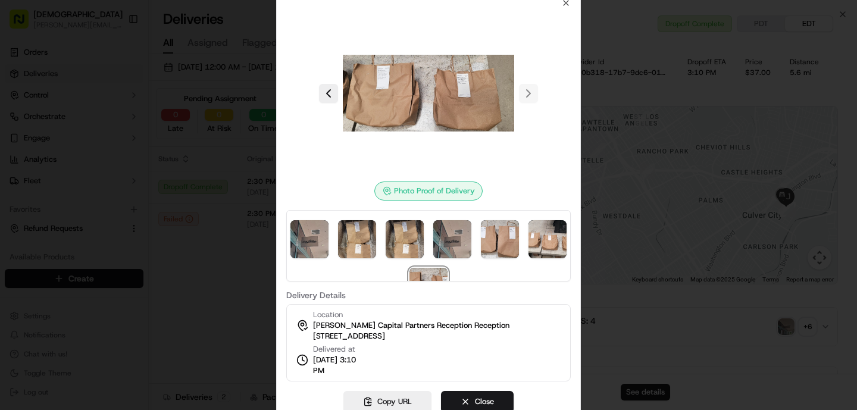
click at [202, 336] on div at bounding box center [428, 205] width 857 height 410
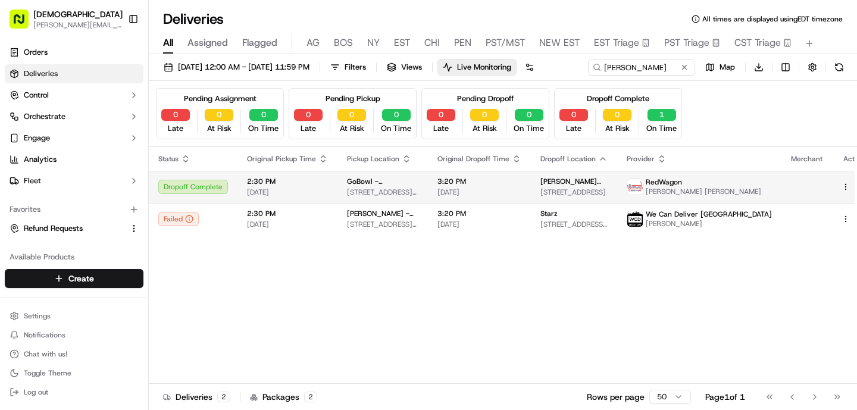
click at [365, 186] on span "GoBowl - [GEOGRAPHIC_DATA][PERSON_NAME]" at bounding box center [382, 182] width 71 height 10
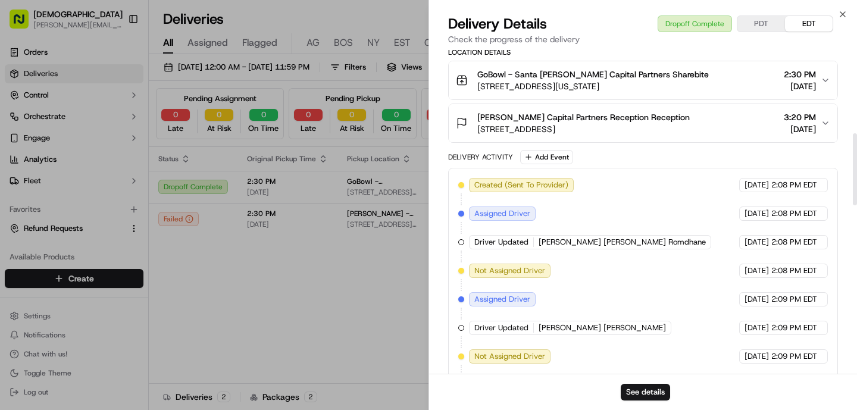
scroll to position [1132, 0]
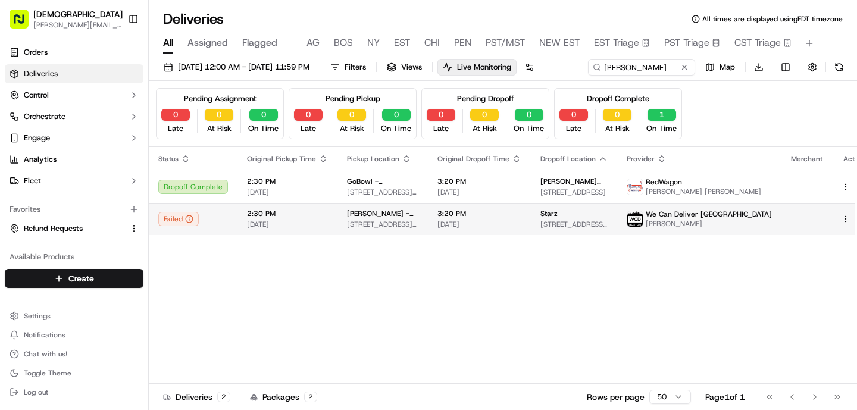
click at [346, 235] on td "[PERSON_NAME] - [GEOGRAPHIC_DATA][PERSON_NAME] [STREET_ADDRESS][US_STATE]" at bounding box center [383, 219] width 90 height 32
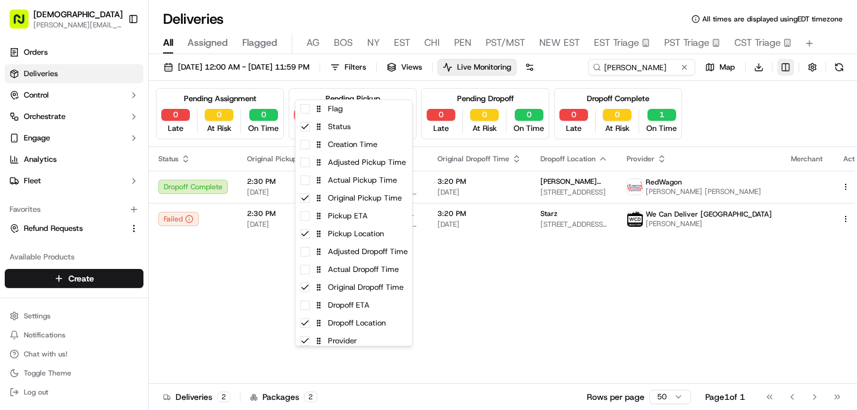
click at [361, 90] on html "Sharebite [PERSON_NAME][EMAIL_ADDRESS][DOMAIN_NAME] Toggle Sidebar Orders Deliv…" at bounding box center [428, 205] width 857 height 410
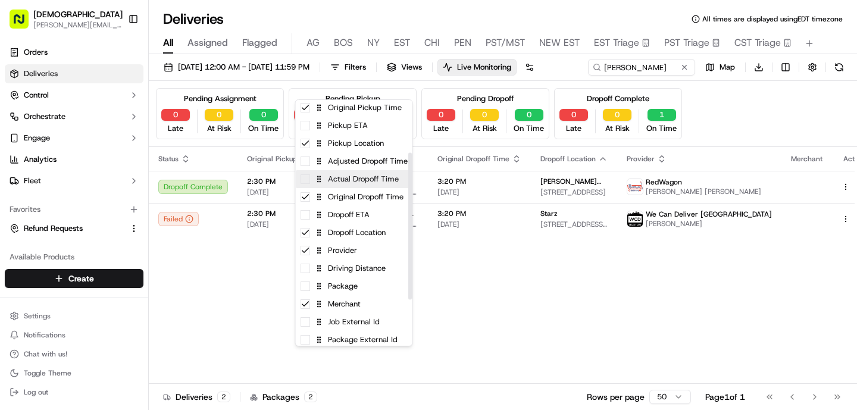
scroll to position [97, 0]
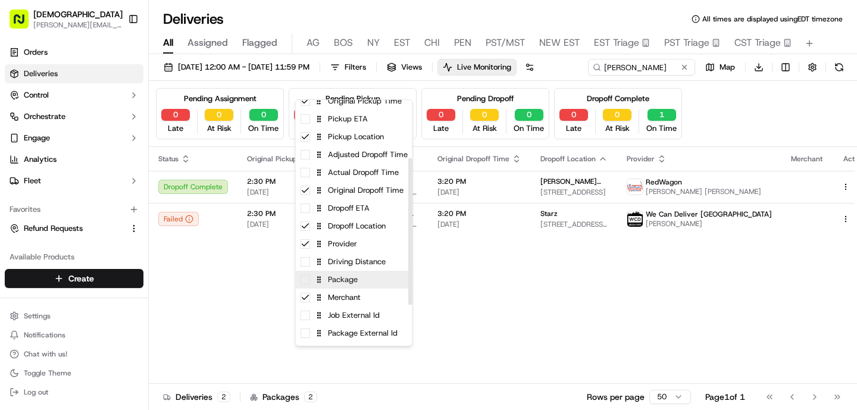
click at [363, 286] on div "Package" at bounding box center [354, 280] width 117 height 18
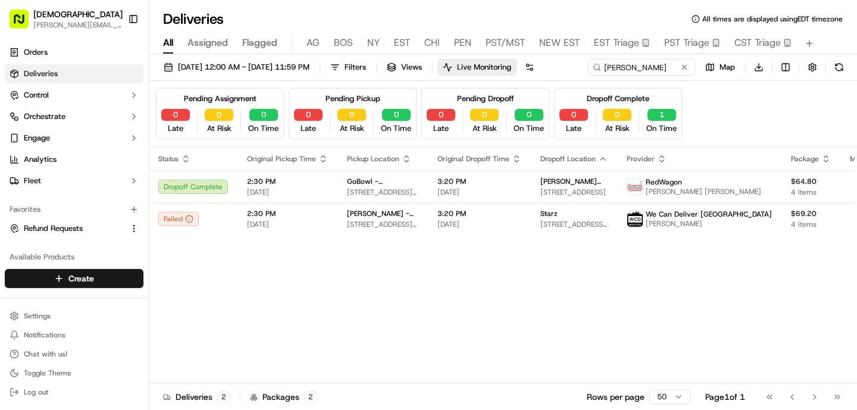
click at [175, 277] on html "Sharebite [PERSON_NAME][EMAIL_ADDRESS][DOMAIN_NAME] Toggle Sidebar Orders Deliv…" at bounding box center [428, 205] width 857 height 410
